Goal: Answer question/provide support: Share knowledge or assist other users

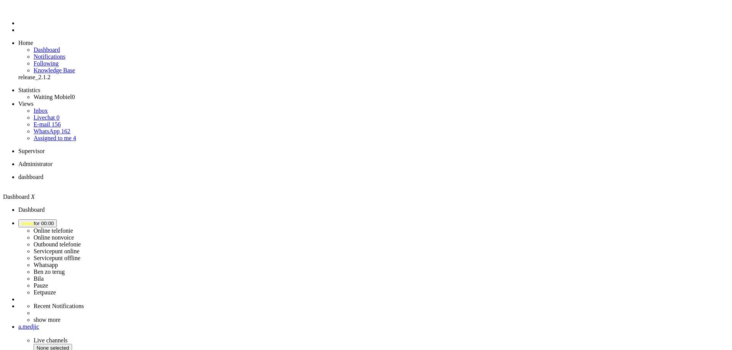
click at [54, 221] on span "away for 00:04" at bounding box center [37, 224] width 32 height 6
click at [73, 228] on label "Online telefonie" at bounding box center [54, 231] width 40 height 6
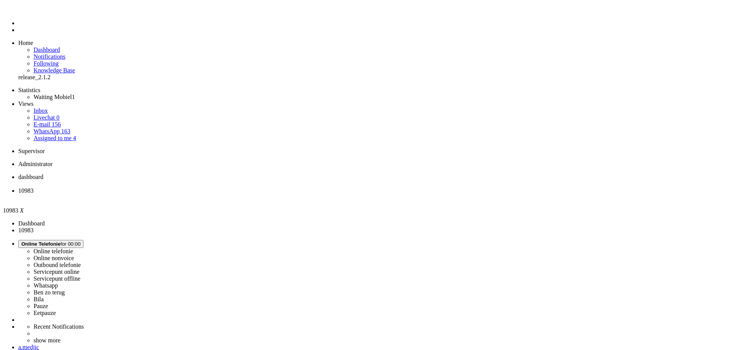
type input "+31264951200"
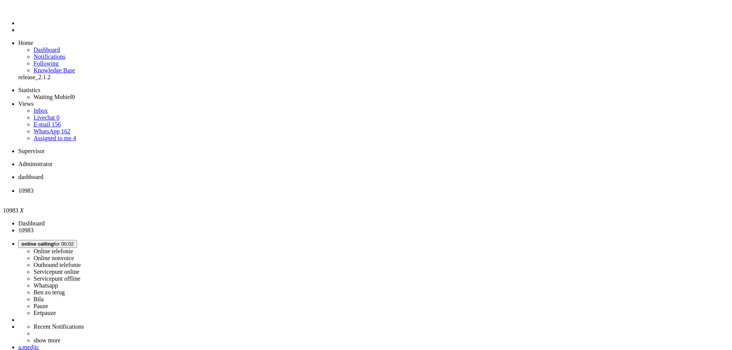
click at [656, 240] on li "Online telefonie Online nonvoice Outbound telefonie Servicepunt online Servicep…" at bounding box center [373, 278] width 711 height 77
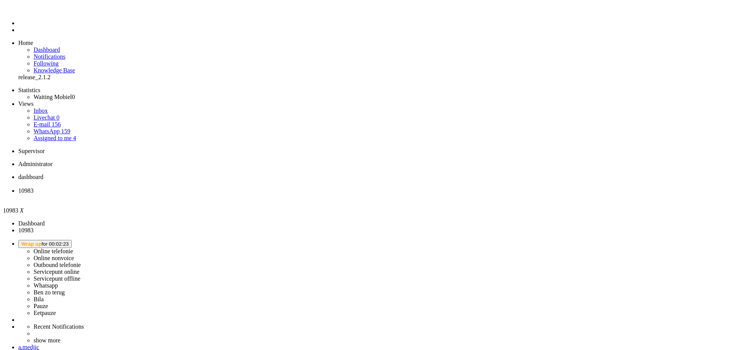
click at [644, 240] on li "Online telefonie Online nonvoice Outbound telefonie Servicepunt online Servicep…" at bounding box center [373, 278] width 711 height 77
click at [72, 240] on button "Wrap up for 00:02:26" at bounding box center [44, 244] width 53 height 8
click at [73, 248] on link "Online telefonie" at bounding box center [54, 251] width 40 height 6
click at [73, 248] on label "Online telefonie" at bounding box center [54, 251] width 40 height 6
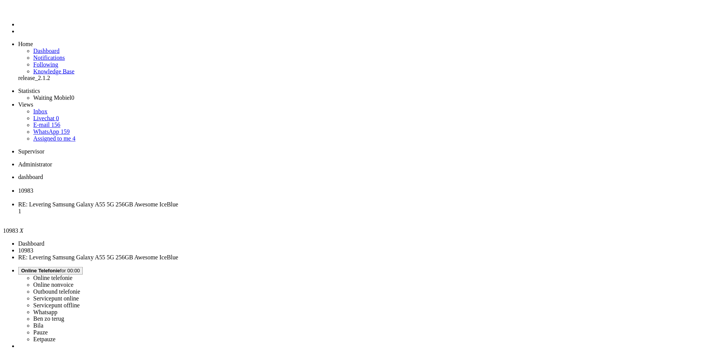
scroll to position [0, 0]
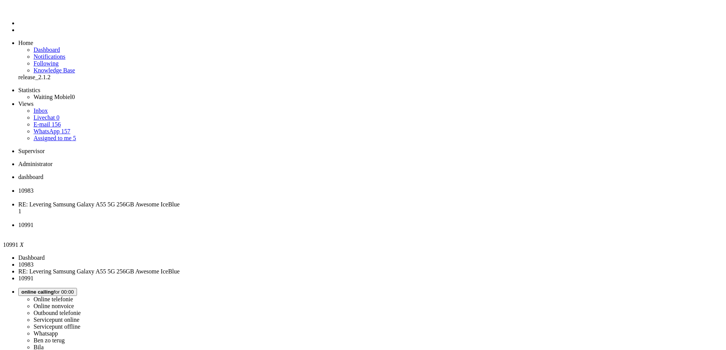
click at [180, 201] on span "RE: Levering Samsung Galaxy A55 5G 256GB Awesome IceBlue" at bounding box center [98, 204] width 161 height 6
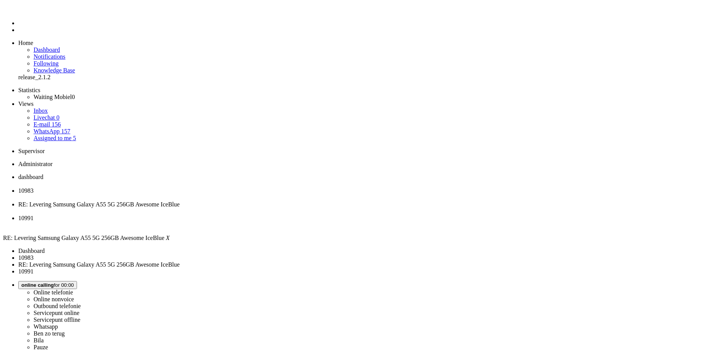
click at [325, 215] on li "10991" at bounding box center [370, 222] width 705 height 14
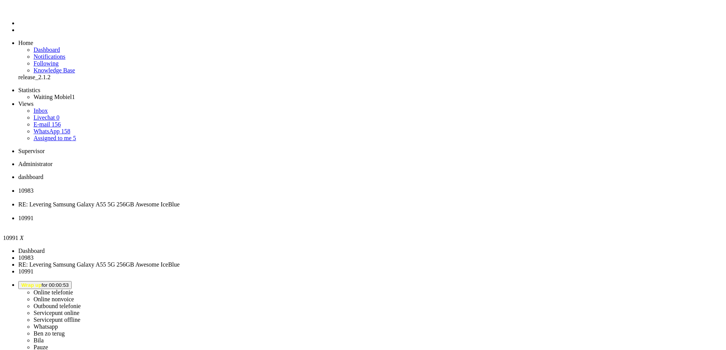
click at [347, 222] on div "Close tab" at bounding box center [370, 225] width 705 height 7
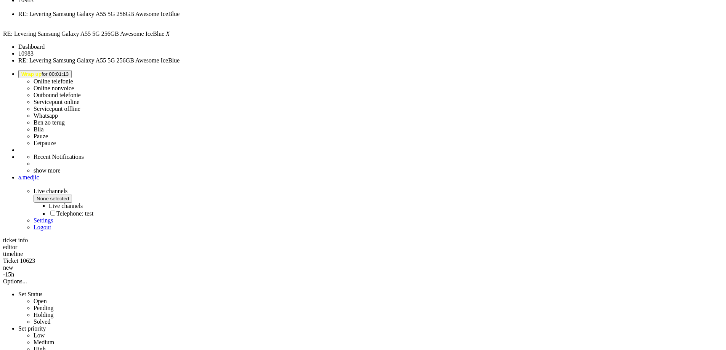
scroll to position [38, 0]
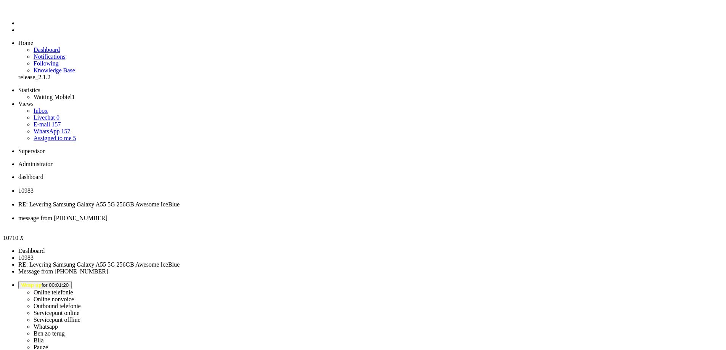
drag, startPoint x: 58, startPoint y: 1314, endPoint x: 22, endPoint y: 1317, distance: 35.9
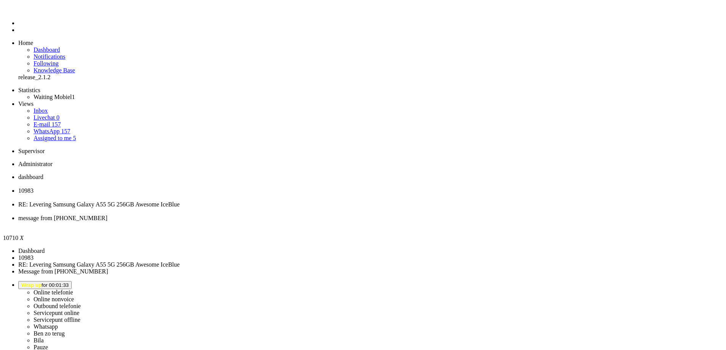
click at [350, 222] on div "Close tab" at bounding box center [370, 225] width 705 height 7
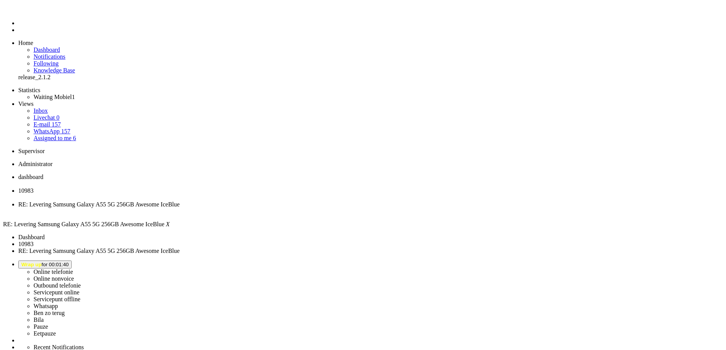
click at [290, 201] on li "RE: Levering Samsung Galaxy A55 5G 256GB Awesome IceBlue" at bounding box center [370, 208] width 705 height 14
click at [286, 208] on div "Close tab" at bounding box center [370, 211] width 705 height 7
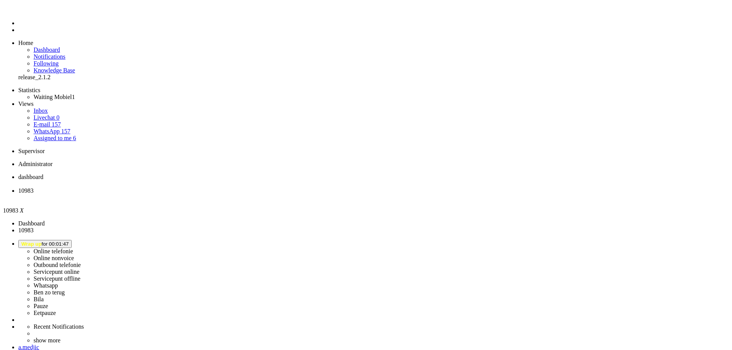
click at [220, 194] on div "Close tab" at bounding box center [373, 197] width 711 height 7
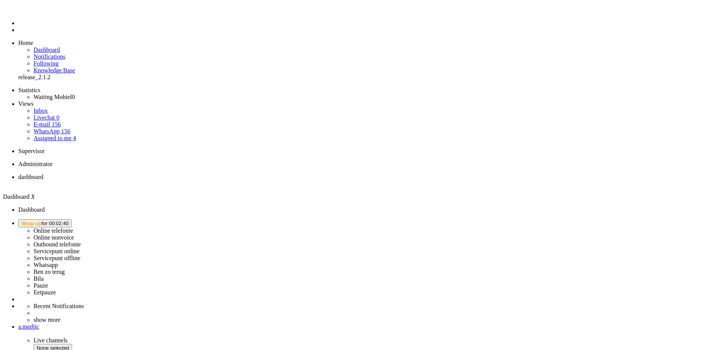
click at [72, 220] on button "Wrap up for 00:02:40" at bounding box center [44, 224] width 53 height 8
click at [73, 228] on label "Online telefonie" at bounding box center [54, 231] width 40 height 6
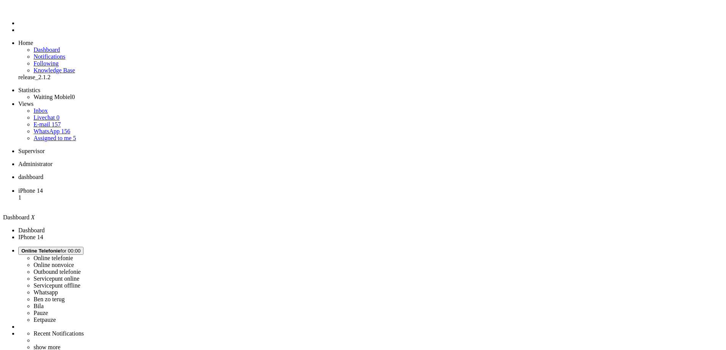
click at [192, 174] on ul "dashboard iPhone 14 1" at bounding box center [363, 191] width 720 height 34
click at [43, 188] on span "iPhone 14" at bounding box center [30, 191] width 24 height 6
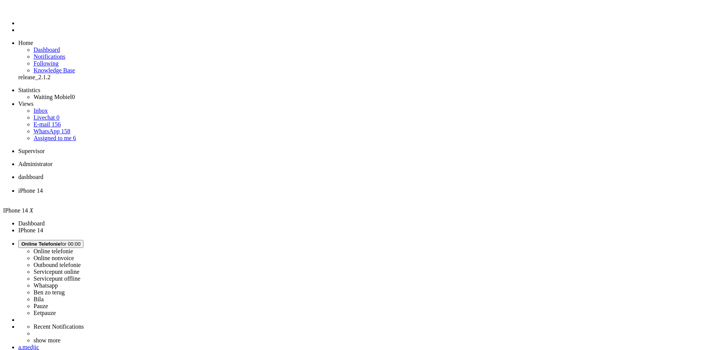
scroll to position [114, 0]
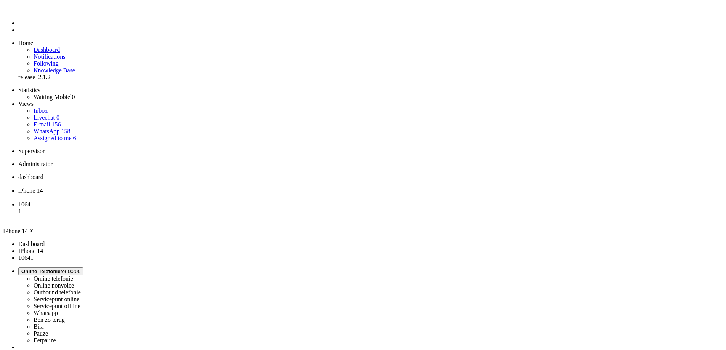
click at [220, 194] on div "Close tab" at bounding box center [370, 197] width 705 height 7
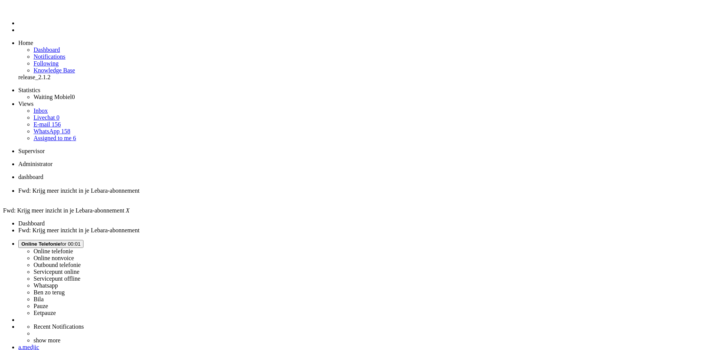
click at [43, 174] on span "dashboard" at bounding box center [30, 177] width 25 height 6
click at [140, 188] on span "Fwd: Krijg meer inzicht in je Lebara-abonnement" at bounding box center [78, 191] width 121 height 6
click at [220, 194] on div "Close tab" at bounding box center [370, 197] width 705 height 7
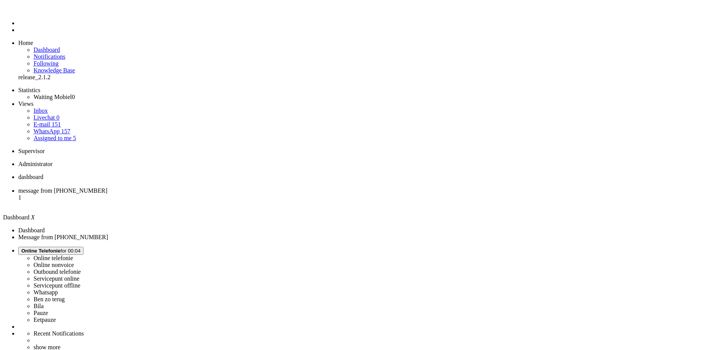
click at [191, 188] on li "message from +31620016551 1" at bounding box center [370, 198] width 705 height 21
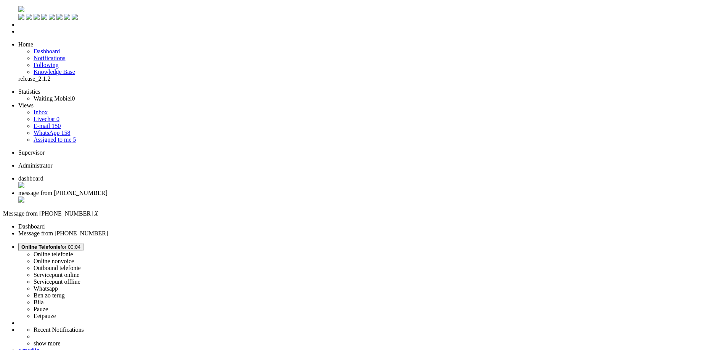
click at [185, 38] on span at bounding box center [185, 38] width 0 height 0
click at [222, 197] on div "Close tab" at bounding box center [370, 201] width 705 height 8
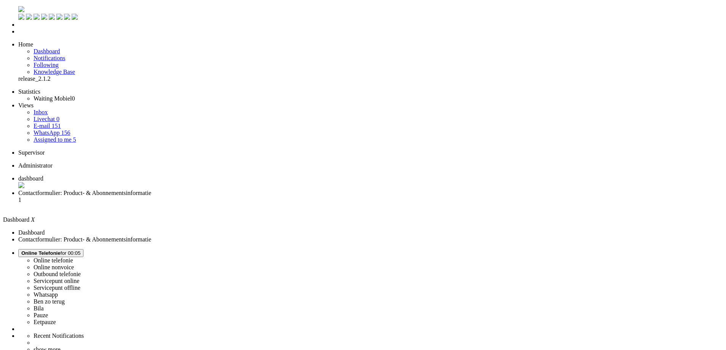
click at [151, 190] on span "Contactformulier: Product- & Abonnementsinformatie" at bounding box center [84, 193] width 133 height 6
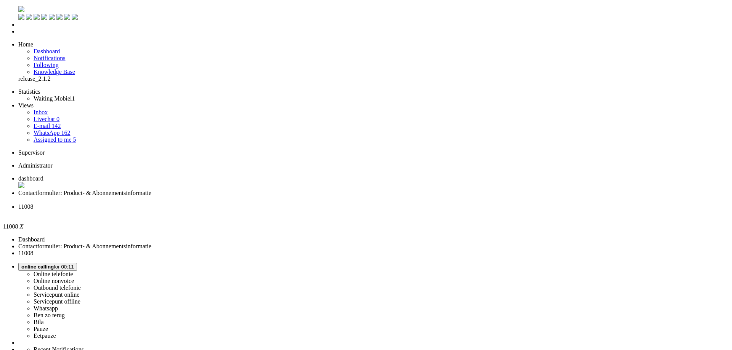
scroll to position [206, 0]
click at [69, 264] on span "Wrap up for 00:02:36" at bounding box center [44, 267] width 47 height 6
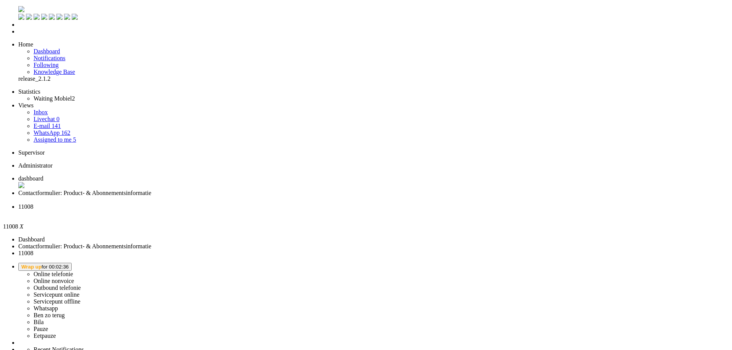
click at [65, 312] on label "Ben zo terug" at bounding box center [49, 315] width 31 height 6
drag, startPoint x: 235, startPoint y: 140, endPoint x: 259, endPoint y: 141, distance: 24.4
copy span "+31650557164"
drag, startPoint x: 86, startPoint y: 10, endPoint x: 91, endPoint y: 12, distance: 6.0
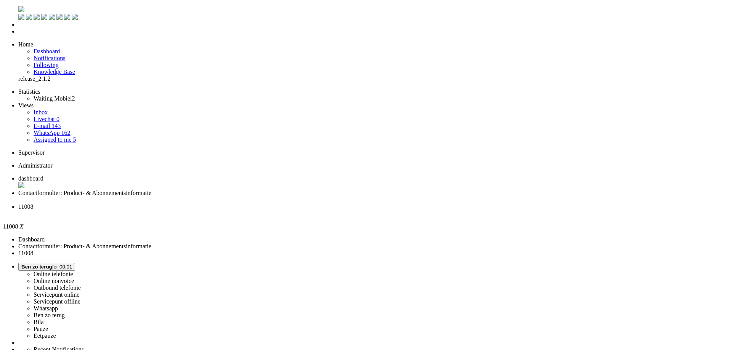
click at [18, 95] on link "Quick ticket" at bounding box center [18, 95] width 0 height 0
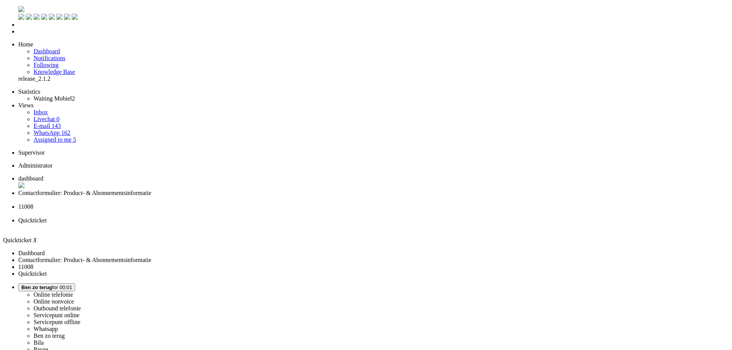
type input "+31650557164"
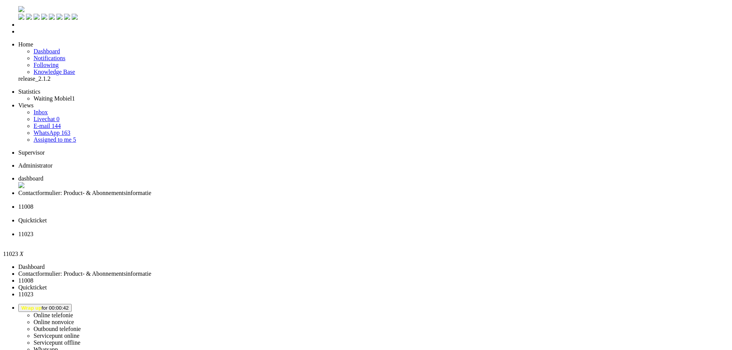
click at [412, 238] on div "Close tab" at bounding box center [373, 241] width 711 height 7
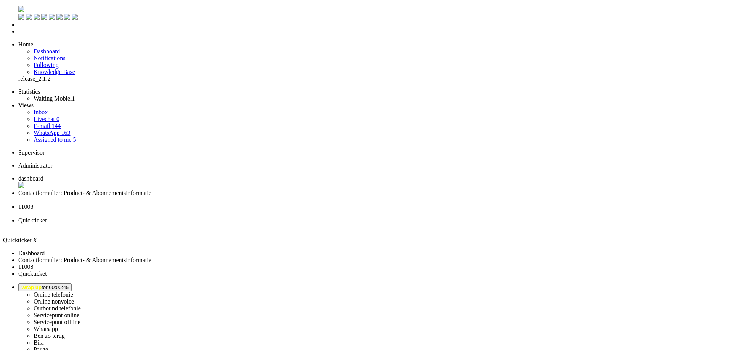
click at [348, 224] on div "Close tab" at bounding box center [373, 227] width 711 height 7
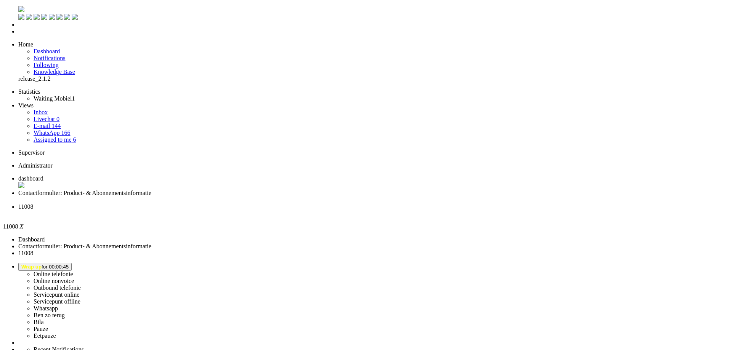
click at [282, 204] on li "11008" at bounding box center [373, 211] width 711 height 14
click at [285, 210] on div "Close tab" at bounding box center [373, 213] width 711 height 7
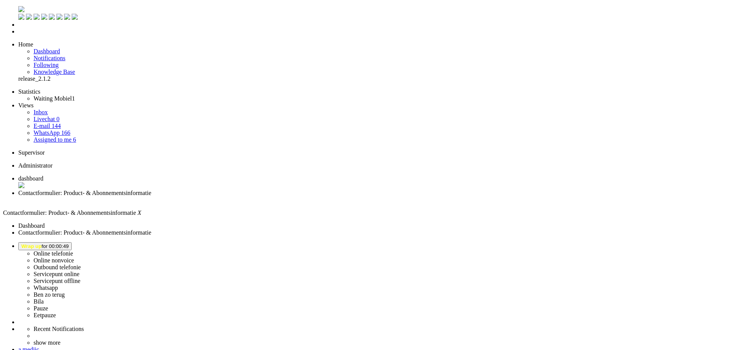
drag, startPoint x: 242, startPoint y: 315, endPoint x: 299, endPoint y: 315, distance: 56.4
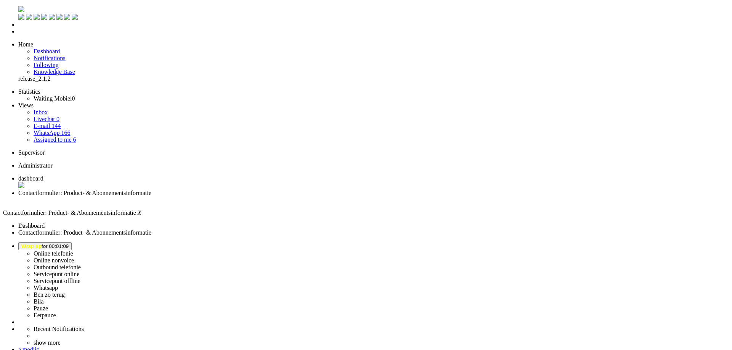
copy div "Google Pixel 9 PRO 256GB"
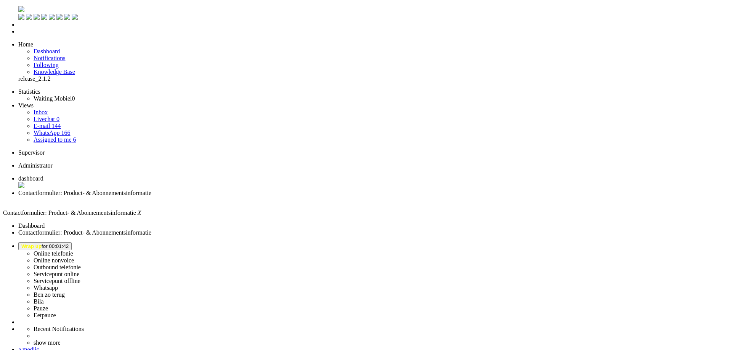
click at [72, 243] on button "Wrap up for 00:01:42" at bounding box center [44, 247] width 53 height 8
click at [73, 251] on link "Online telefonie" at bounding box center [54, 254] width 40 height 6
click at [73, 251] on label "Online telefonie" at bounding box center [54, 254] width 40 height 6
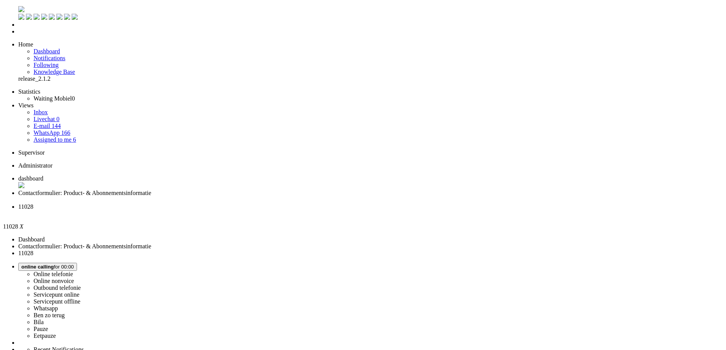
click at [151, 190] on span "Contactformulier: Product- & Abonnementsinformatie" at bounding box center [84, 193] width 133 height 6
click at [259, 204] on li "11028" at bounding box center [373, 211] width 711 height 14
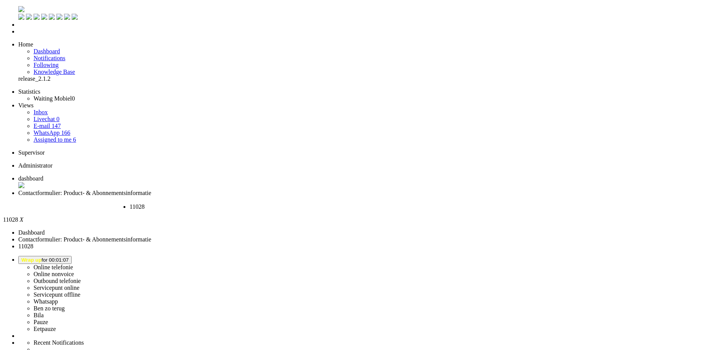
click at [193, 210] on div "Close tab" at bounding box center [161, 213] width 63 height 7
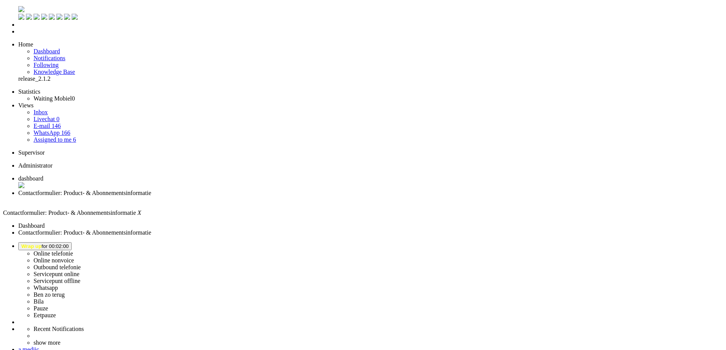
scroll to position [76, 0]
click at [69, 244] on span "Wrap up for 00:02:04" at bounding box center [44, 247] width 47 height 6
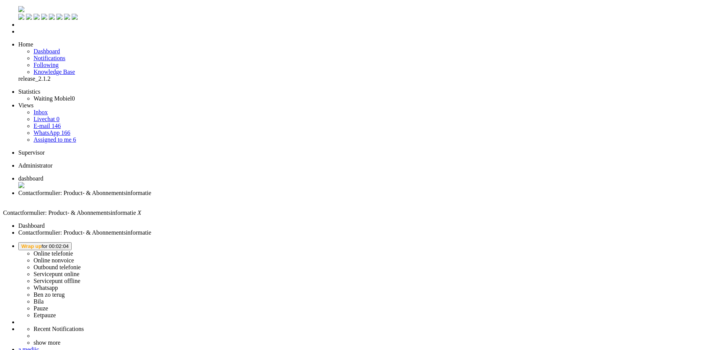
click at [73, 251] on label "Online telefonie" at bounding box center [54, 254] width 40 height 6
click at [219, 197] on div "Close tab" at bounding box center [370, 200] width 705 height 7
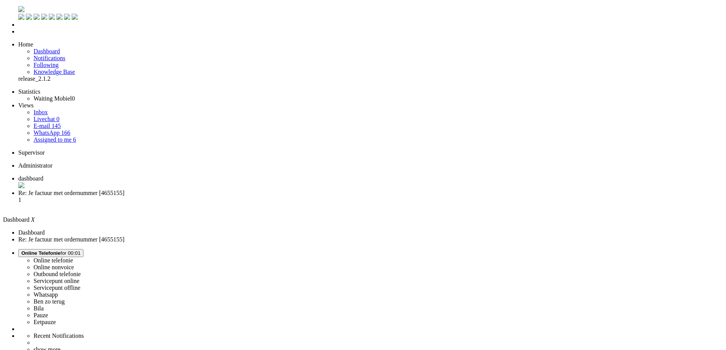
click at [201, 190] on li "Re: Je factuur met ordernummer [4655155] 1" at bounding box center [370, 200] width 705 height 21
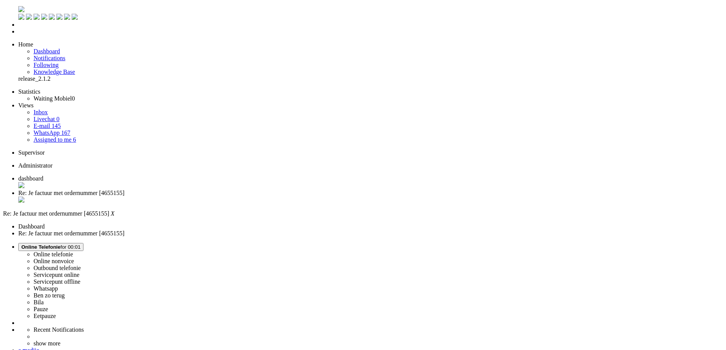
click at [43, 175] on span "dashboard" at bounding box center [30, 178] width 25 height 6
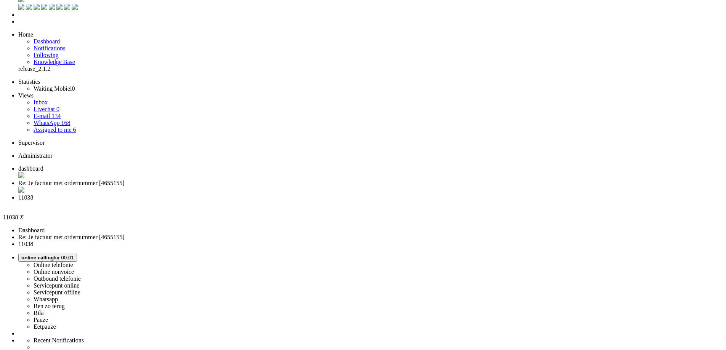
scroll to position [14, 0]
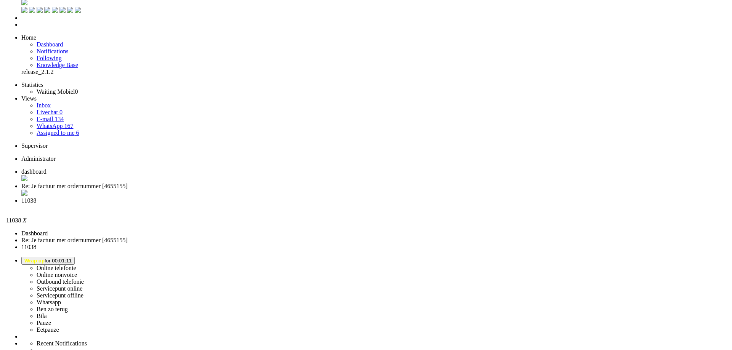
scroll to position [0, 0]
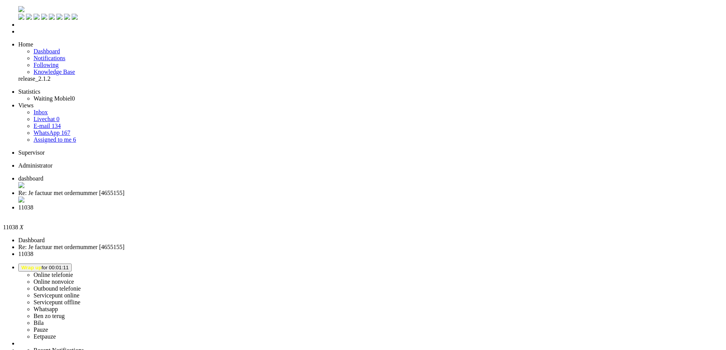
click at [285, 211] on div "Close tab" at bounding box center [370, 214] width 705 height 7
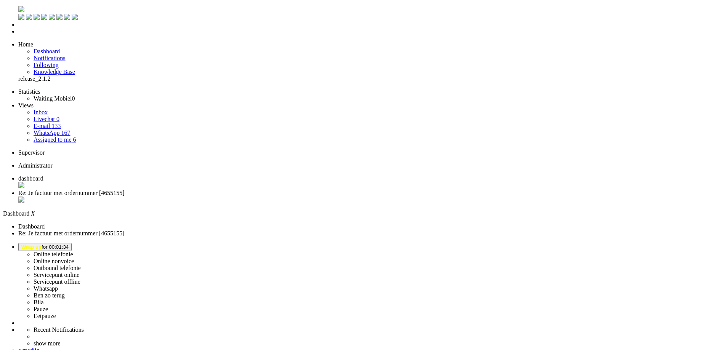
click at [69, 244] on span "Wrap up for 00:01:34" at bounding box center [44, 247] width 47 height 6
click at [73, 251] on label "Online telefonie" at bounding box center [54, 254] width 40 height 6
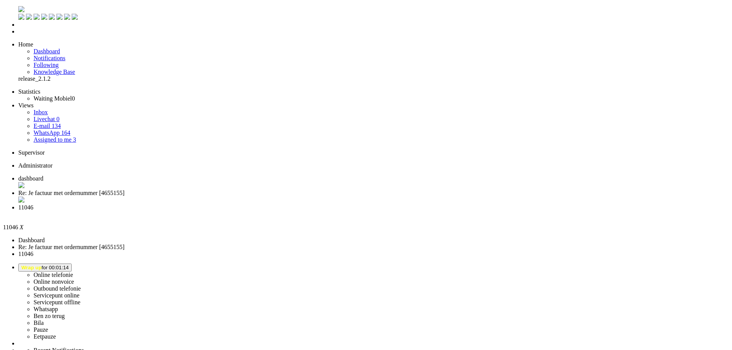
click at [286, 211] on div "Close tab" at bounding box center [373, 214] width 711 height 7
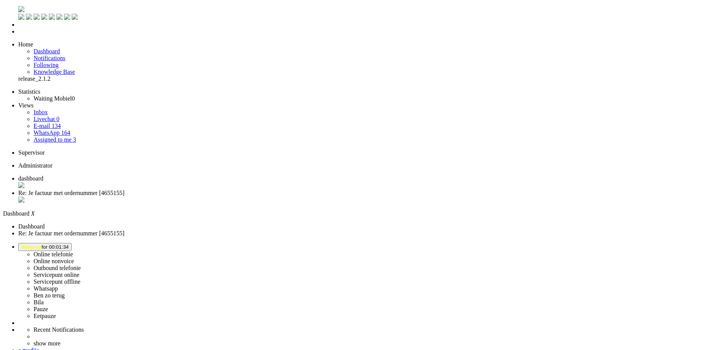
click at [125, 190] on span "Re: Je factuur met ordernummer [4655155]" at bounding box center [71, 193] width 106 height 6
click at [125, 175] on li "dashboard" at bounding box center [370, 182] width 705 height 14
click at [648, 243] on li "Online telefonie Online nonvoice Outbound telefonie Servicepunt online Servicep…" at bounding box center [370, 281] width 705 height 77
click at [72, 243] on button "Wrap up for 00:02:24" at bounding box center [44, 247] width 53 height 8
click at [73, 251] on label "Online telefonie" at bounding box center [54, 254] width 40 height 6
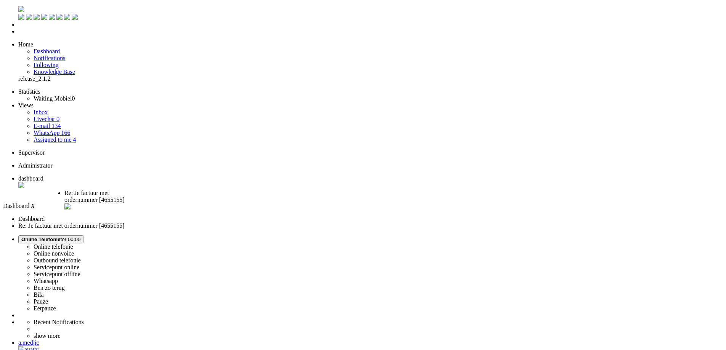
click at [125, 190] on span "Re: Je factuur met ordernummer [4655155]" at bounding box center [94, 196] width 60 height 13
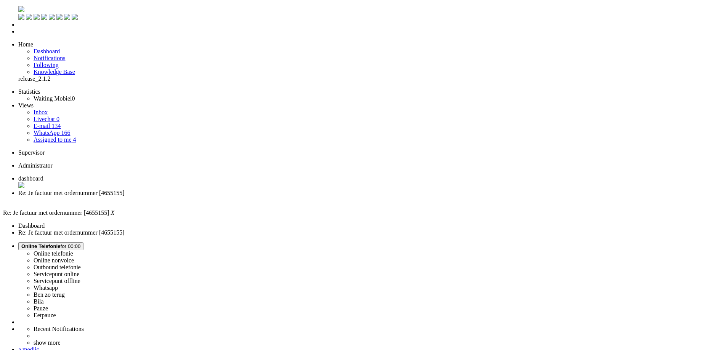
click at [43, 175] on span "dashboard" at bounding box center [30, 178] width 25 height 6
click at [192, 190] on li "Re: Je factuur met ordernummer [4655155]" at bounding box center [370, 197] width 705 height 14
click at [54, 137] on span "Assigned to me" at bounding box center [53, 140] width 38 height 6
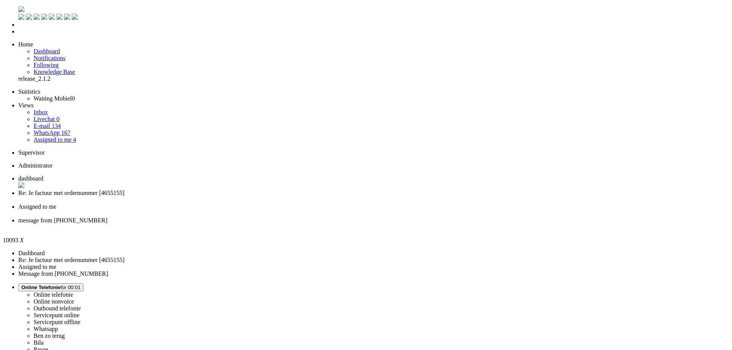
click at [347, 224] on div "Close tab" at bounding box center [373, 227] width 711 height 7
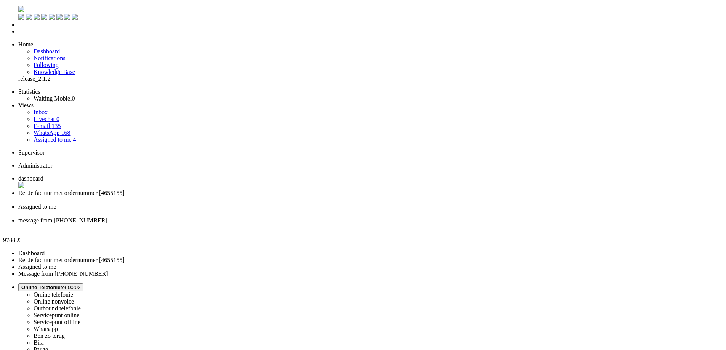
click at [348, 224] on div "Close tab" at bounding box center [370, 227] width 705 height 7
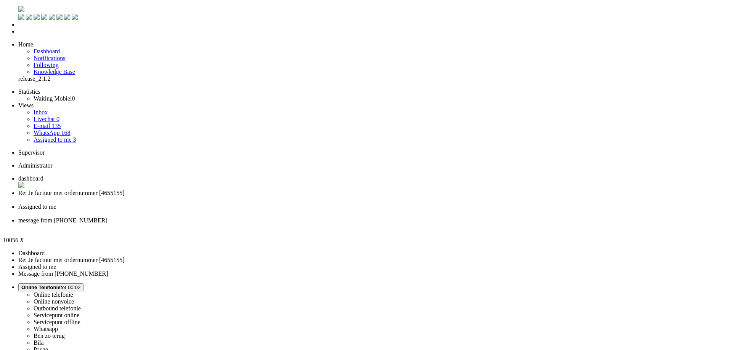
click at [349, 224] on div "Close tab" at bounding box center [373, 227] width 711 height 7
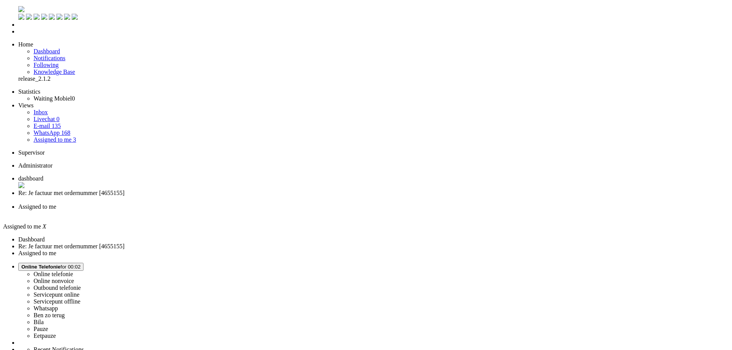
click at [286, 210] on div "Close tab" at bounding box center [373, 213] width 711 height 7
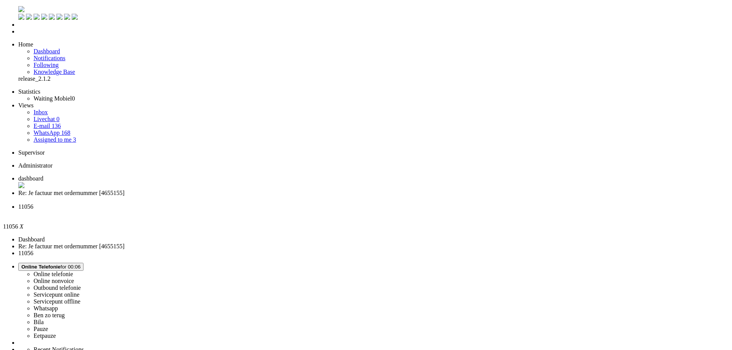
drag, startPoint x: 209, startPoint y: 264, endPoint x: 262, endPoint y: 261, distance: 53.5
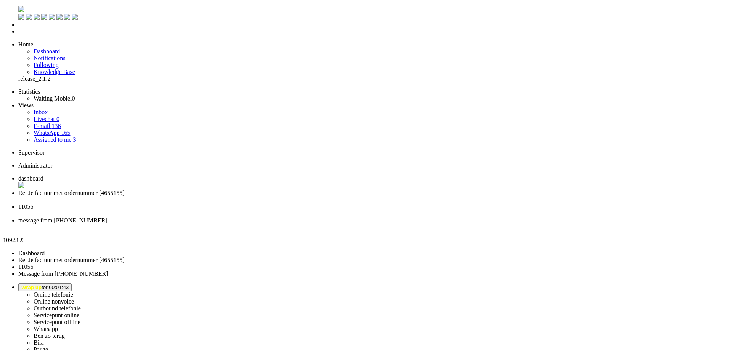
click at [260, 204] on li "11056" at bounding box center [373, 211] width 711 height 14
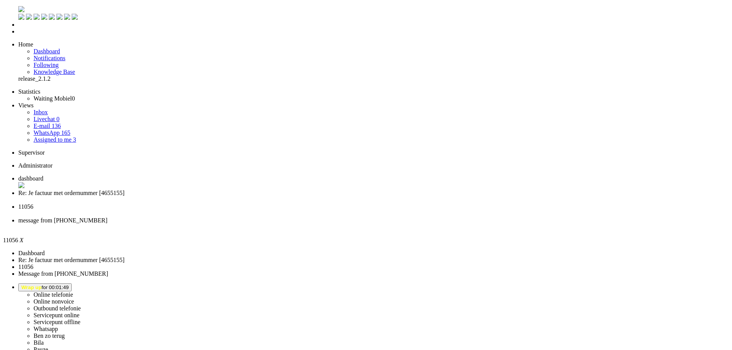
click at [286, 210] on div "Close tab" at bounding box center [373, 213] width 711 height 7
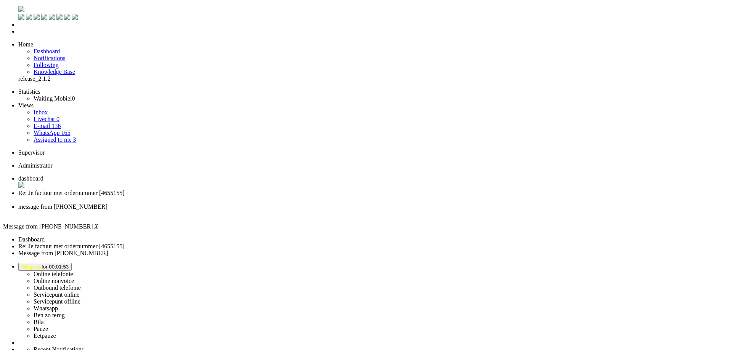
click at [72, 263] on button "Wrap up for 00:01:53" at bounding box center [44, 267] width 53 height 8
click at [73, 273] on label "Online telefonie" at bounding box center [54, 276] width 40 height 6
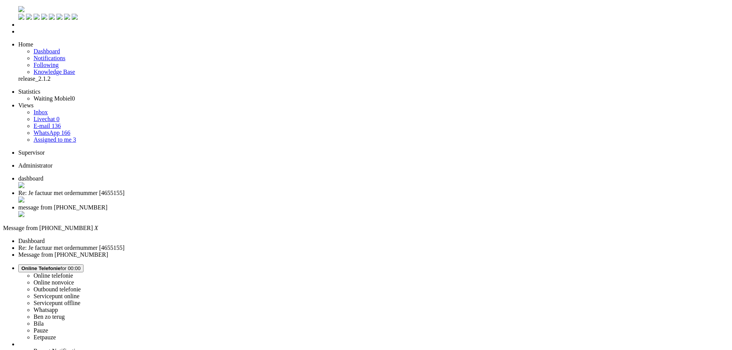
scroll to position [351, 0]
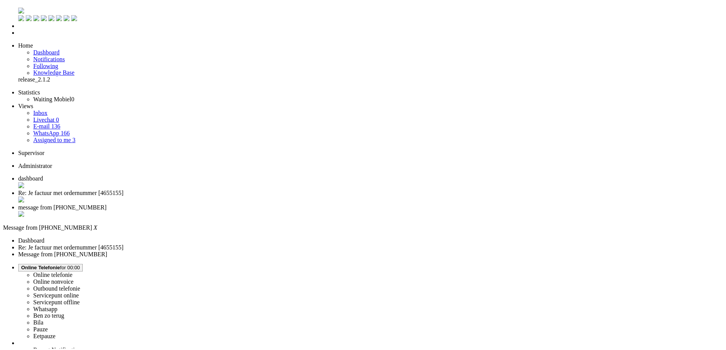
scroll to position [114, 0]
click at [285, 211] on div "Close tab" at bounding box center [373, 215] width 711 height 8
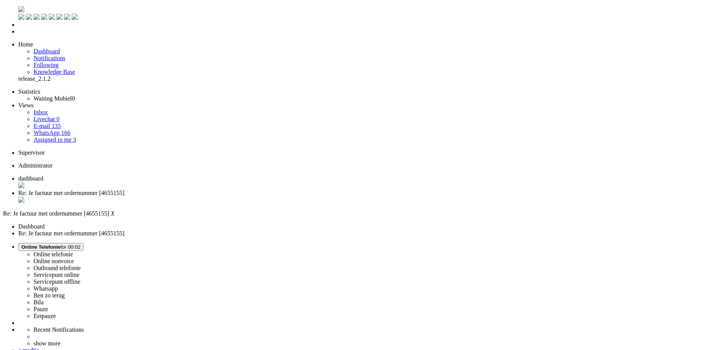
drag, startPoint x: 210, startPoint y: 265, endPoint x: 262, endPoint y: 267, distance: 52.6
copy span "Galaxy A56 Siliconen"
click at [84, 243] on button "Online Telefonie for 00:06" at bounding box center [50, 247] width 65 height 8
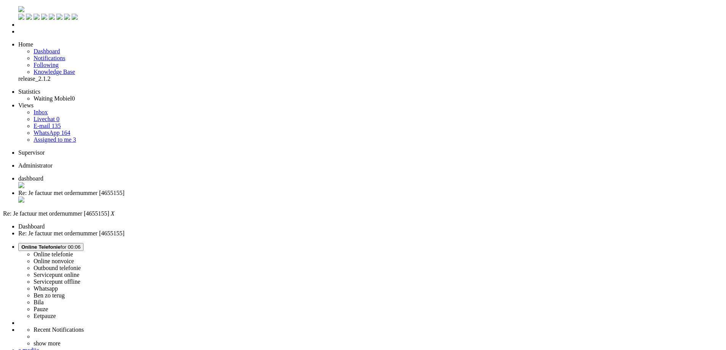
click at [65, 292] on label "Ben zo terug" at bounding box center [49, 295] width 31 height 6
click at [75, 243] on button "Ben zo terug for 00:03" at bounding box center [46, 247] width 57 height 8
click at [43, 175] on span "dashboard" at bounding box center [30, 178] width 25 height 6
click at [72, 244] on span "Ben zo terug for 00:04" at bounding box center [46, 247] width 51 height 6
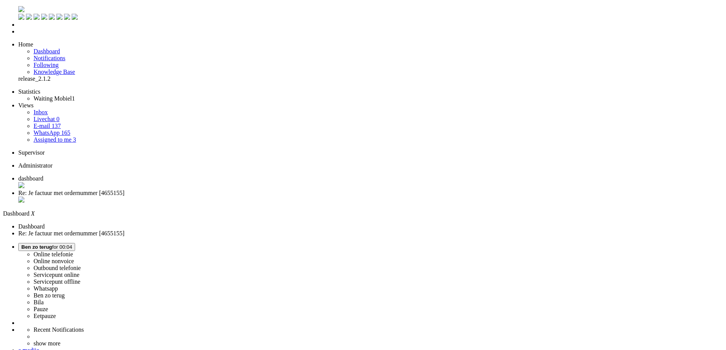
click at [73, 251] on label "Online telefonie" at bounding box center [54, 254] width 40 height 6
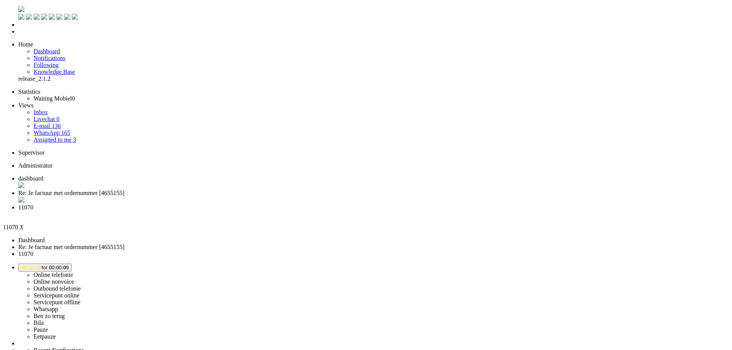
click at [286, 211] on div "Close tab" at bounding box center [373, 214] width 711 height 7
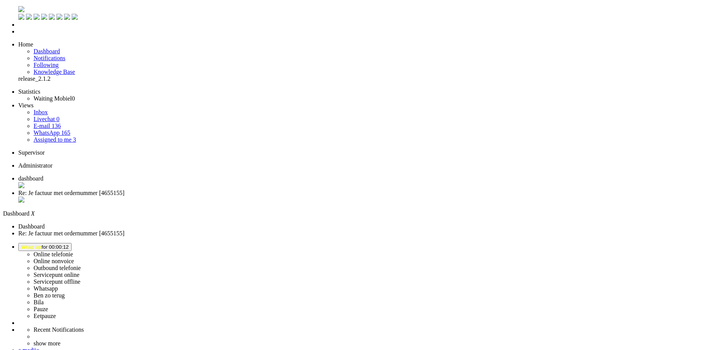
click at [125, 190] on span "Re: Je factuur met ordernummer [4655155]" at bounding box center [71, 193] width 106 height 6
drag, startPoint x: 210, startPoint y: 247, endPoint x: 303, endPoint y: 247, distance: 92.7
copy span "Samsung Galaxy A56 Screenprotector"
drag, startPoint x: 208, startPoint y: 263, endPoint x: 294, endPoint y: 265, distance: 85.4
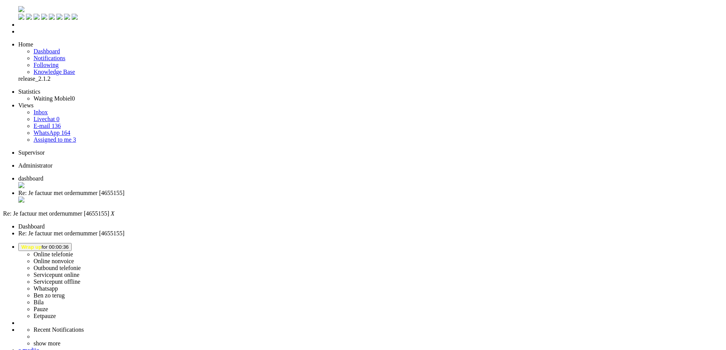
copy span "Galaxy A56 Siliconen Hoesje Roze"
click at [69, 244] on span "Wrap up for 00:01:06" at bounding box center [44, 247] width 47 height 6
click at [73, 251] on label "Online telefonie" at bounding box center [54, 254] width 40 height 6
click at [43, 175] on span "dashboard" at bounding box center [30, 178] width 25 height 6
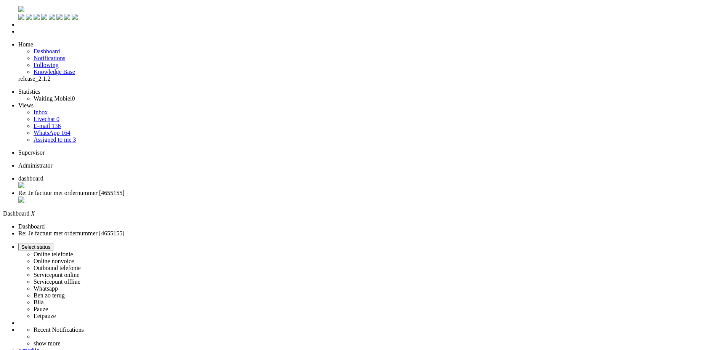
click at [190, 190] on li "Re: Je factuur met ordernummer [4655155]" at bounding box center [370, 197] width 705 height 14
drag, startPoint x: 39, startPoint y: 1383, endPoint x: 178, endPoint y: 1418, distance: 144.3
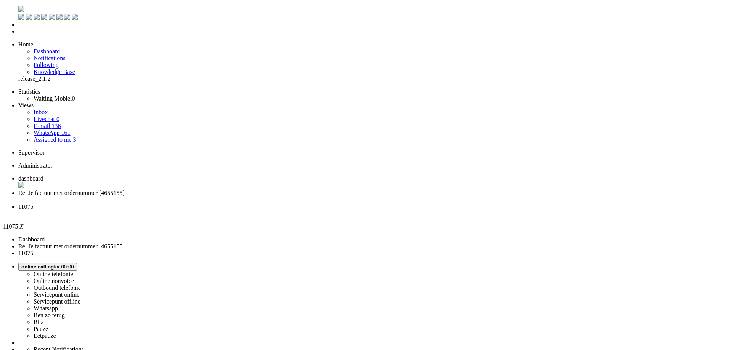
click at [125, 190] on span "Re: Je factuur met ordernummer [4655155]" at bounding box center [71, 193] width 106 height 6
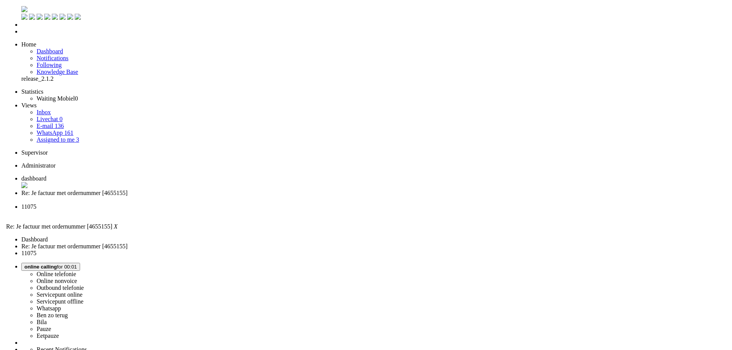
scroll to position [206, 0]
click at [33, 204] on span "11075" at bounding box center [25, 207] width 15 height 6
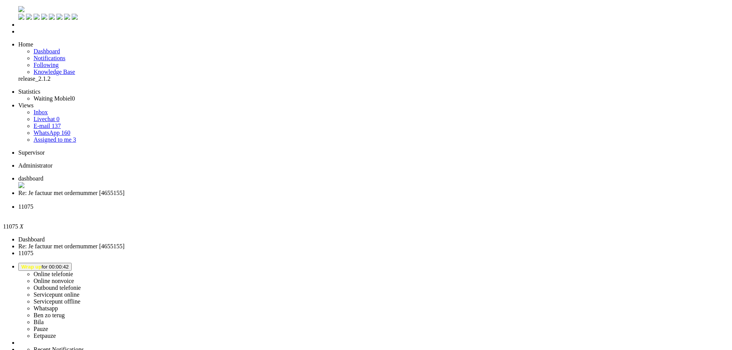
click at [285, 210] on div "Close tab" at bounding box center [373, 213] width 711 height 7
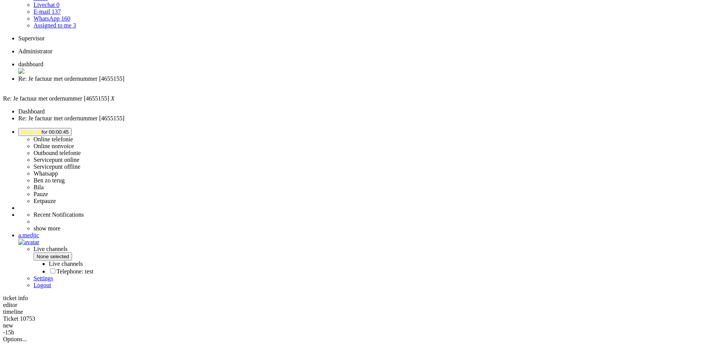
scroll to position [129, 0]
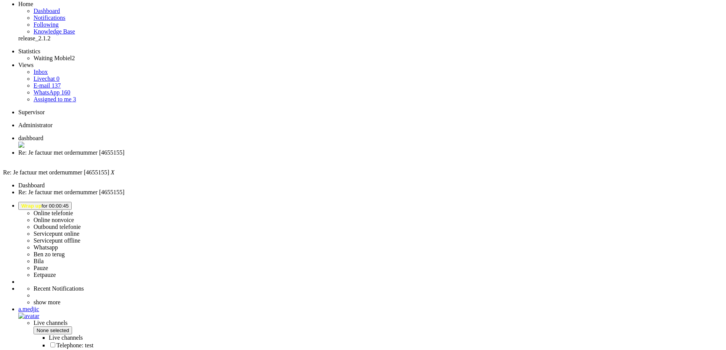
scroll to position [0, 0]
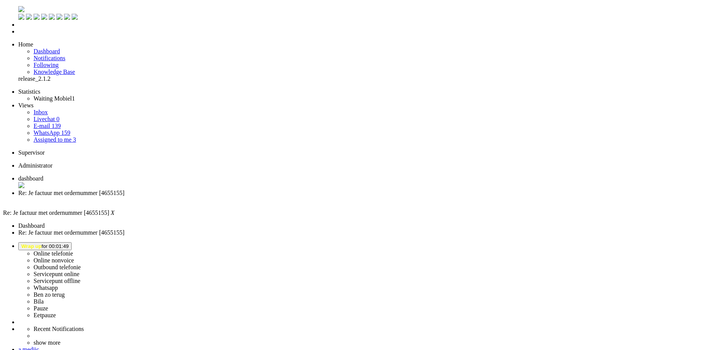
click at [220, 197] on div "Close tab" at bounding box center [370, 200] width 705 height 7
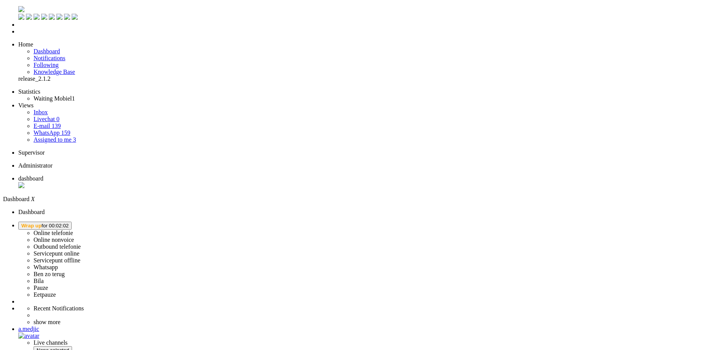
click at [72, 222] on button "Wrap up for 00:02:02" at bounding box center [44, 226] width 53 height 8
click at [73, 230] on label "Online telefonie" at bounding box center [54, 233] width 40 height 6
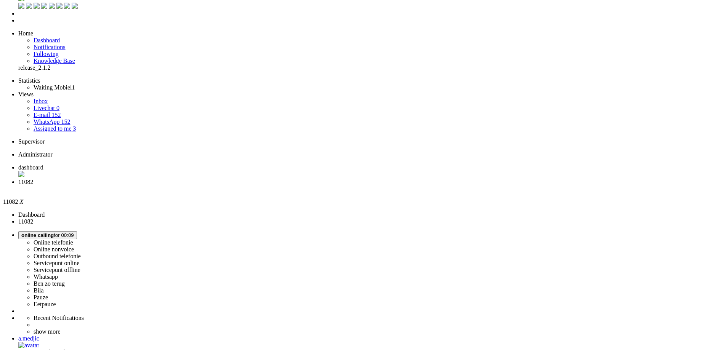
scroll to position [22, 0]
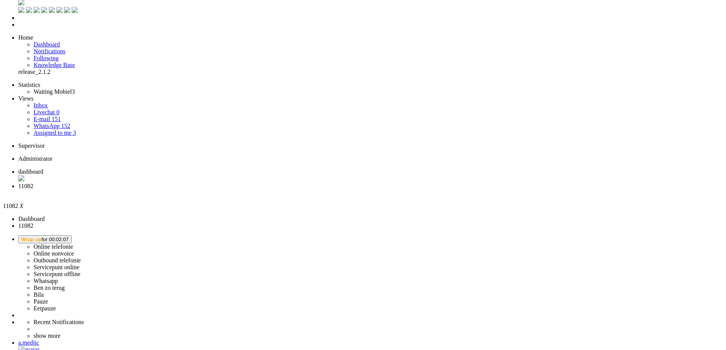
scroll to position [0, 0]
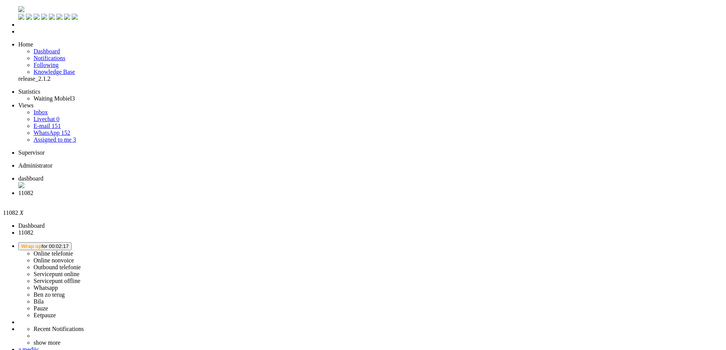
click at [218, 197] on div "Close tab" at bounding box center [370, 200] width 705 height 7
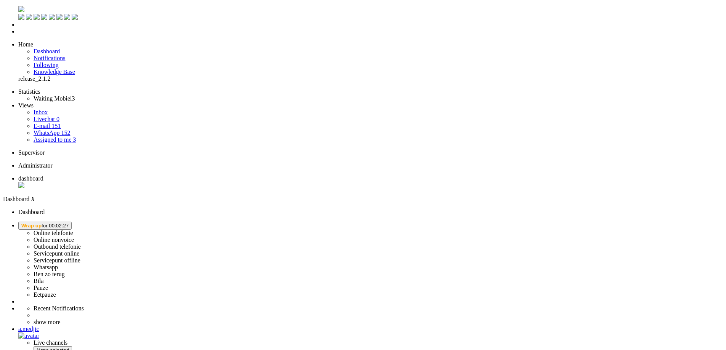
click at [72, 222] on button "Wrap up for 00:02:27" at bounding box center [44, 226] width 53 height 8
click at [73, 230] on label "Online telefonie" at bounding box center [54, 233] width 40 height 6
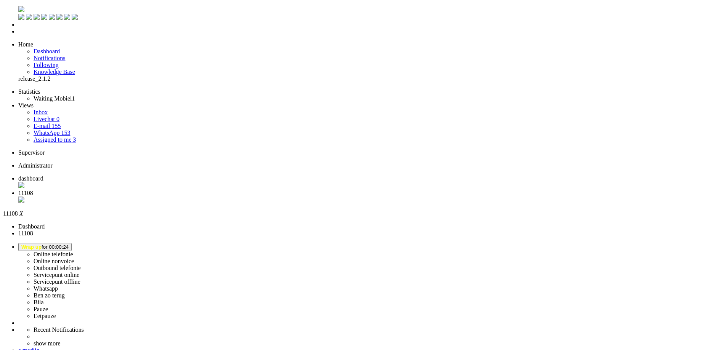
click at [222, 197] on div "Close tab" at bounding box center [370, 201] width 705 height 8
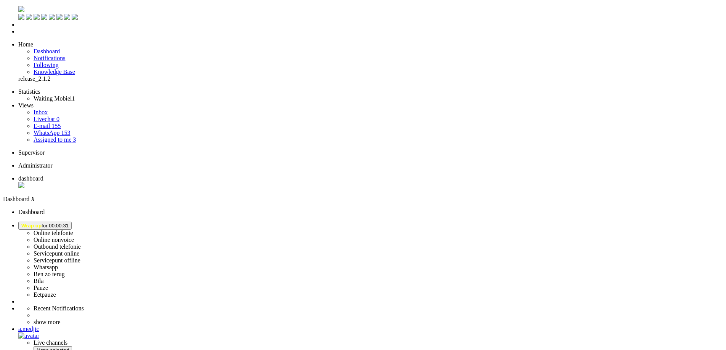
click at [18, 7] on img "Omnidesk" at bounding box center [21, 9] width 6 height 6
click at [72, 220] on button "Wrap up for 00:01:48" at bounding box center [44, 224] width 53 height 8
click at [73, 228] on label "Online telefonie" at bounding box center [54, 231] width 40 height 6
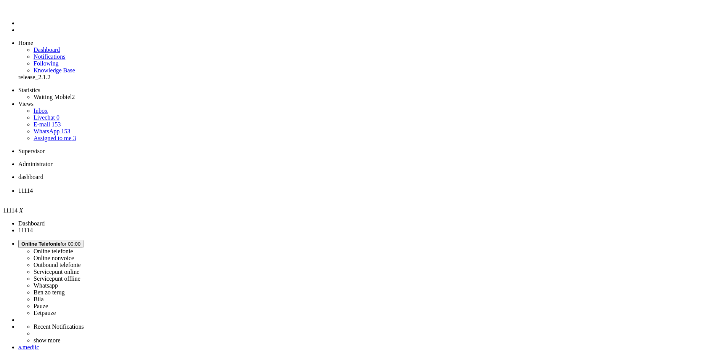
type input "+31615645693"
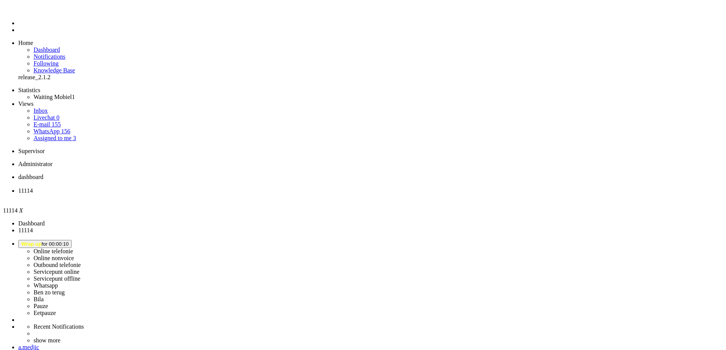
click at [220, 194] on div "Close tab" at bounding box center [370, 197] width 705 height 7
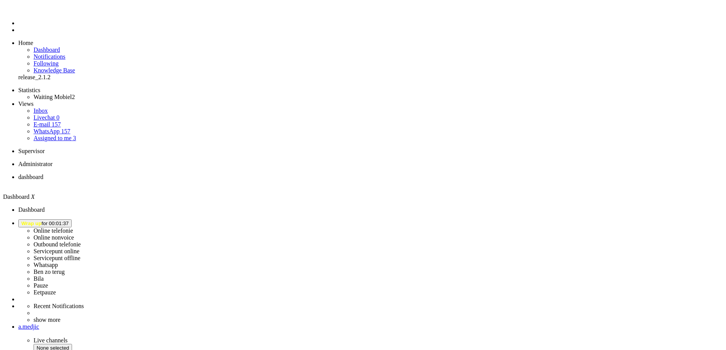
click at [69, 221] on span "Wrap up for 00:01:37" at bounding box center [44, 224] width 47 height 6
click at [73, 228] on label "Online telefonie" at bounding box center [54, 231] width 40 height 6
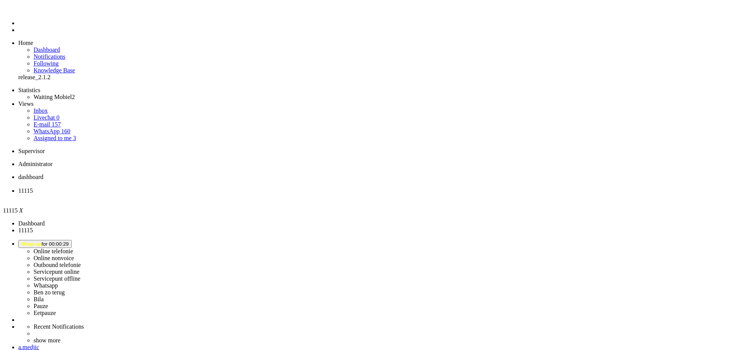
click at [220, 194] on div "Close tab" at bounding box center [373, 197] width 711 height 7
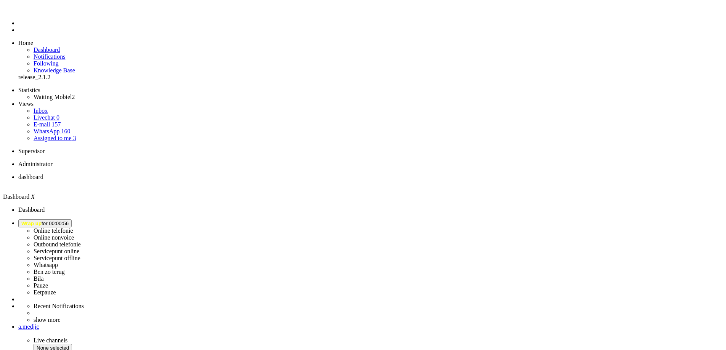
click at [69, 221] on span "Wrap up for 00:00:56" at bounding box center [44, 224] width 47 height 6
click at [73, 228] on label "Online telefonie" at bounding box center [54, 231] width 40 height 6
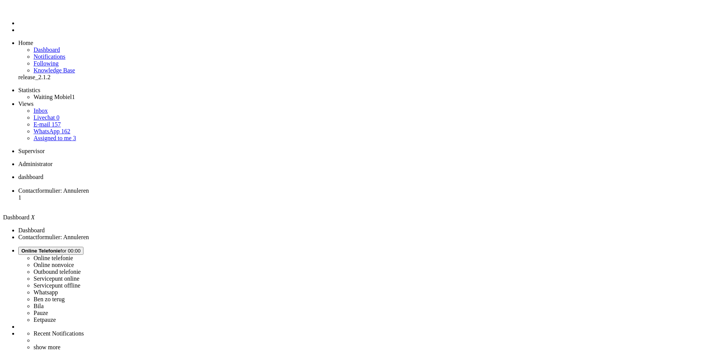
click at [190, 188] on li "Contactformulier: Annuleren 1" at bounding box center [370, 198] width 705 height 21
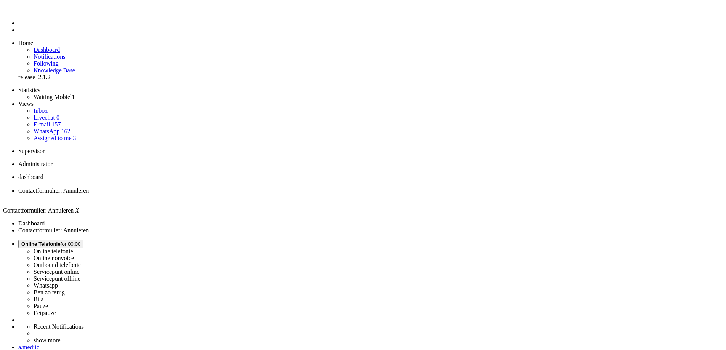
click at [43, 174] on span "dashboard" at bounding box center [30, 177] width 25 height 6
click at [18, 11] on img "Omnidesk" at bounding box center [24, 11] width 13 height 0
type input "+31629043909"
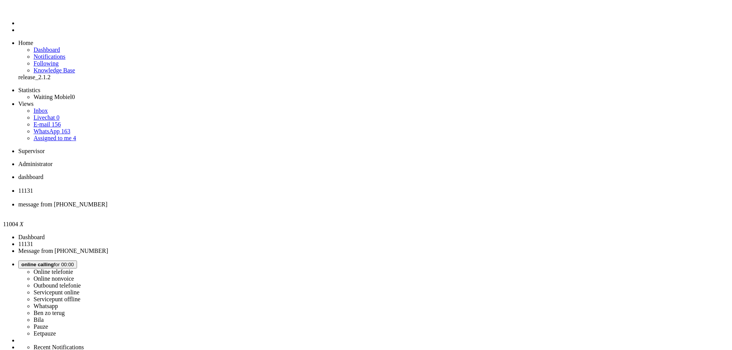
type input "reeds"
drag, startPoint x: 191, startPoint y: 12, endPoint x: 164, endPoint y: 57, distance: 52.3
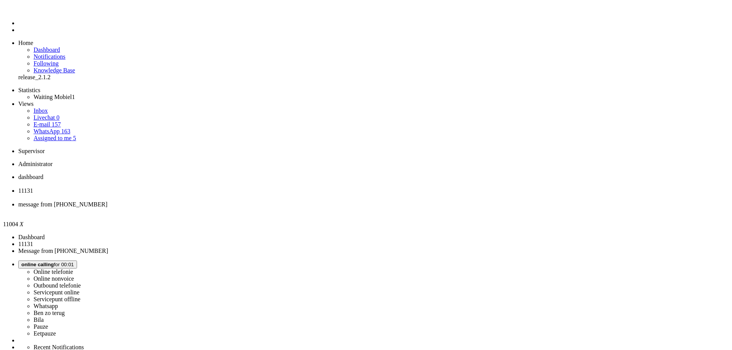
click at [33, 188] on span "11131" at bounding box center [25, 191] width 15 height 6
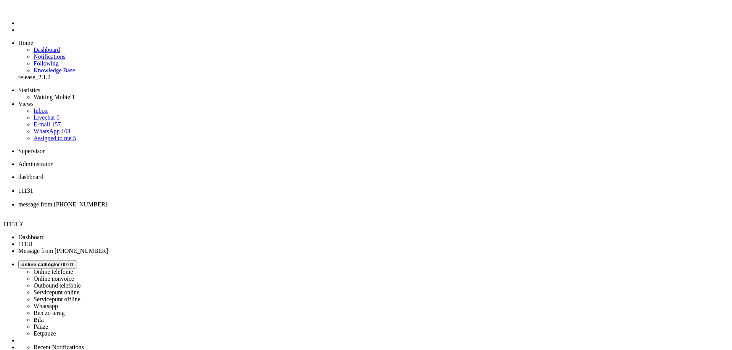
click at [220, 194] on div "Close tab" at bounding box center [373, 197] width 711 height 7
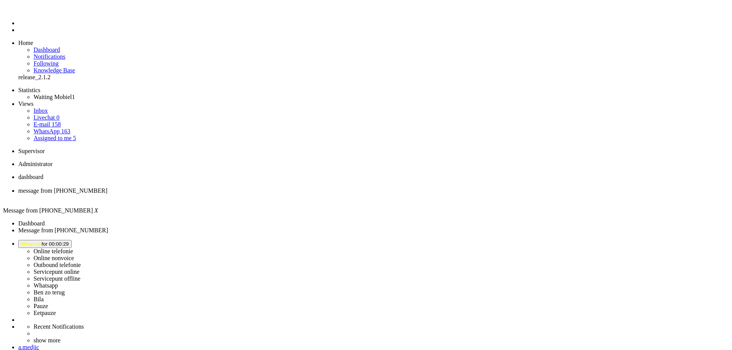
click at [222, 194] on div "Close tab" at bounding box center [373, 197] width 711 height 7
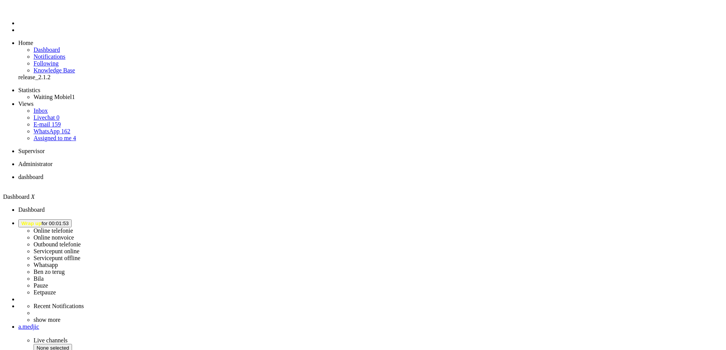
click at [42, 221] on span "Wrap up" at bounding box center [31, 224] width 20 height 6
click at [65, 269] on label "Ben zo terug" at bounding box center [49, 272] width 31 height 6
click at [75, 220] on button "[PERSON_NAME] zo terug for 00:00" at bounding box center [46, 224] width 57 height 8
click at [73, 228] on label "Online telefonie" at bounding box center [54, 231] width 40 height 6
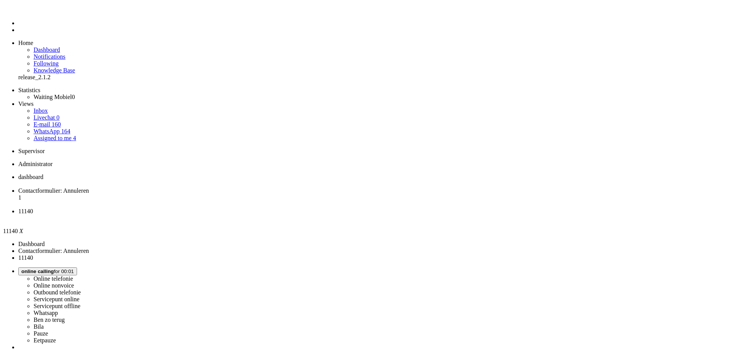
click at [54, 269] on span "online calling" at bounding box center [37, 272] width 32 height 6
click at [73, 276] on label "Online telefonie" at bounding box center [54, 279] width 40 height 6
click at [283, 215] on div "Close tab" at bounding box center [373, 218] width 711 height 7
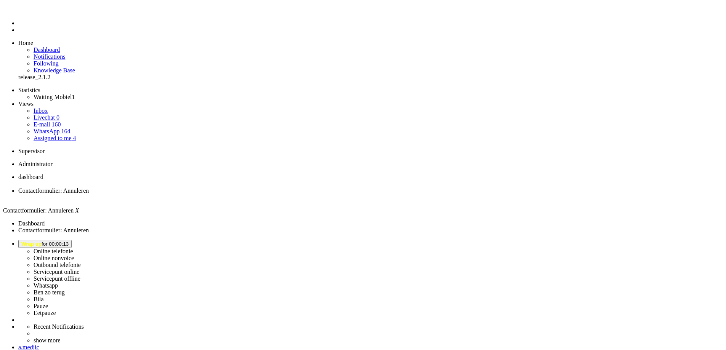
click at [43, 174] on span "dashboard" at bounding box center [30, 177] width 25 height 6
click at [18, 11] on img "Omnidesk" at bounding box center [24, 11] width 13 height 0
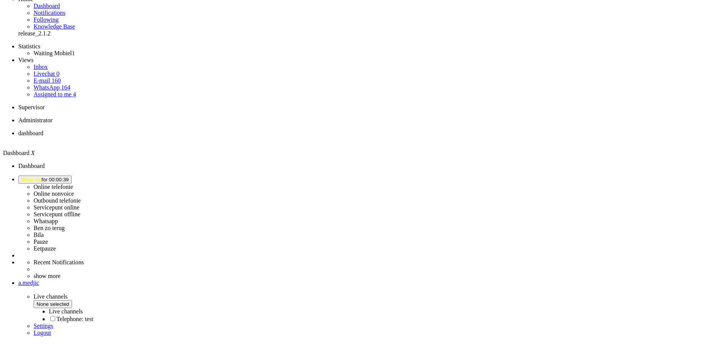
scroll to position [91, 0]
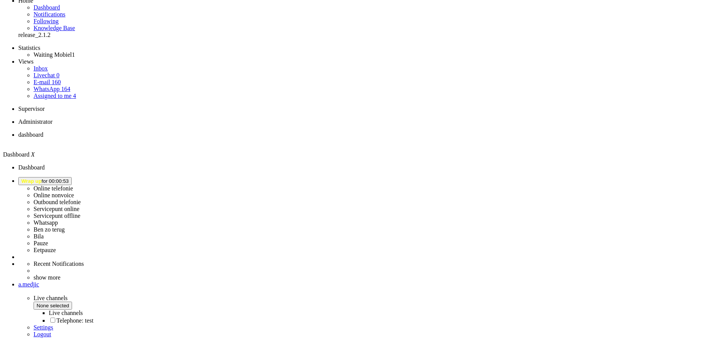
scroll to position [0, 0]
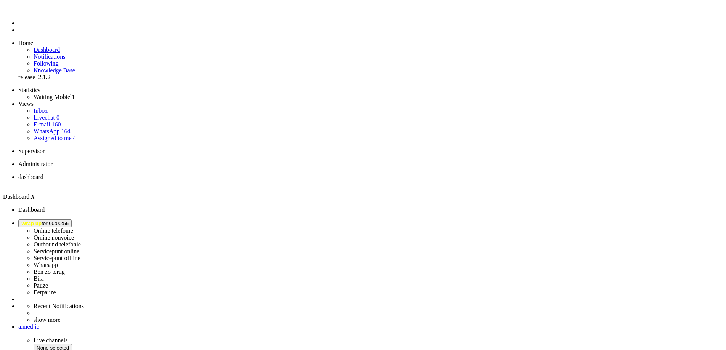
click at [69, 221] on span "Wrap up for 00:01:29" at bounding box center [44, 224] width 47 height 6
click at [73, 228] on label "Online telefonie" at bounding box center [54, 231] width 40 height 6
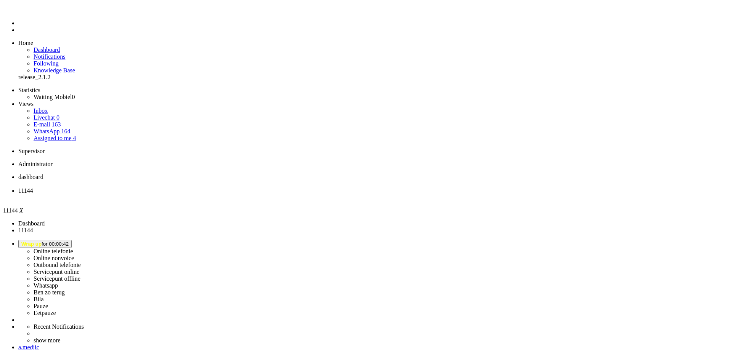
click at [69, 241] on span "Wrap up for 00:00:46" at bounding box center [44, 244] width 47 height 6
click at [221, 194] on div "Close tab" at bounding box center [373, 197] width 711 height 7
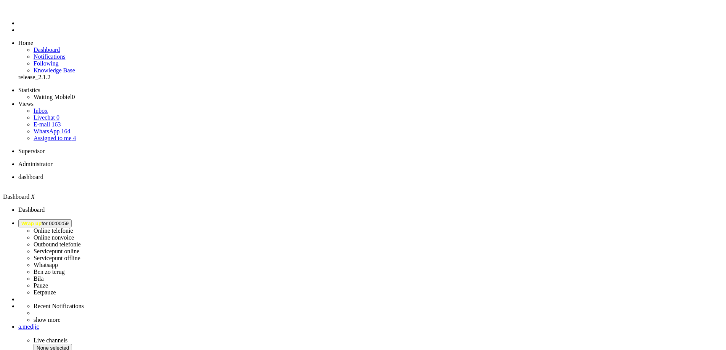
click at [69, 221] on span "Wrap up for 00:00:59" at bounding box center [44, 224] width 47 height 6
click at [48, 283] on label "Pauze" at bounding box center [41, 286] width 14 height 6
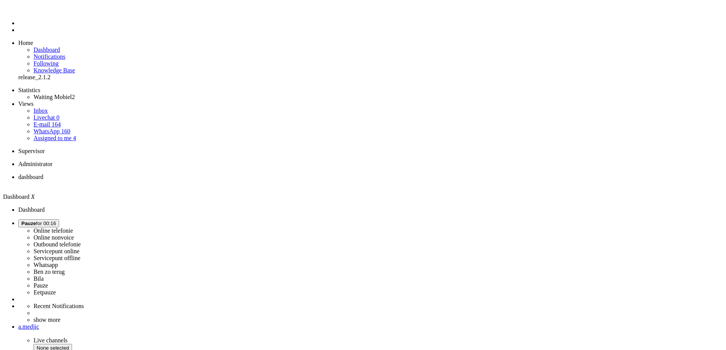
click at [631, 220] on li "Online telefonie Online nonvoice Outbound telefonie Servicepunt online Servicep…" at bounding box center [370, 258] width 705 height 77
click at [56, 221] on span "Pauze for 00:16" at bounding box center [38, 224] width 35 height 6
click at [73, 228] on label "Online telefonie" at bounding box center [54, 231] width 40 height 6
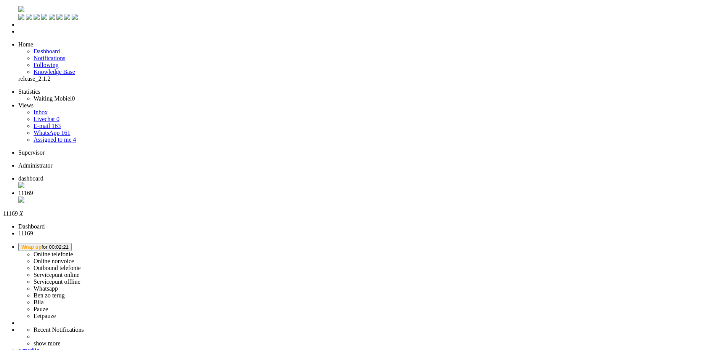
click at [69, 244] on span "Wrap up for 00:02:21" at bounding box center [44, 247] width 47 height 6
click at [73, 251] on label "Online telefonie" at bounding box center [54, 254] width 40 height 6
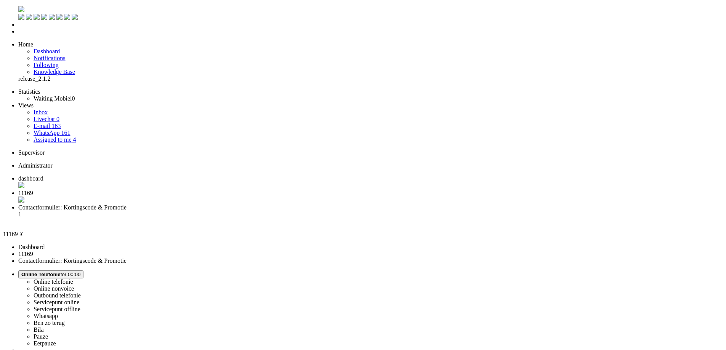
scroll to position [0, 0]
click at [221, 197] on div "Close tab" at bounding box center [370, 201] width 705 height 8
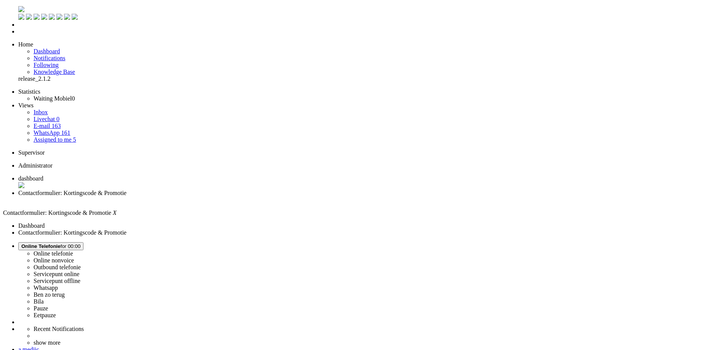
click at [43, 175] on span "dashboard" at bounding box center [30, 178] width 25 height 6
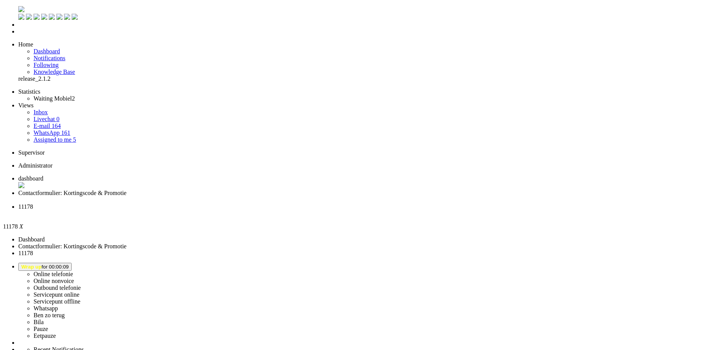
click at [285, 204] on li "11178" at bounding box center [370, 211] width 705 height 14
click at [288, 204] on li "11178" at bounding box center [370, 211] width 705 height 14
click at [283, 210] on div "Close tab" at bounding box center [370, 213] width 705 height 7
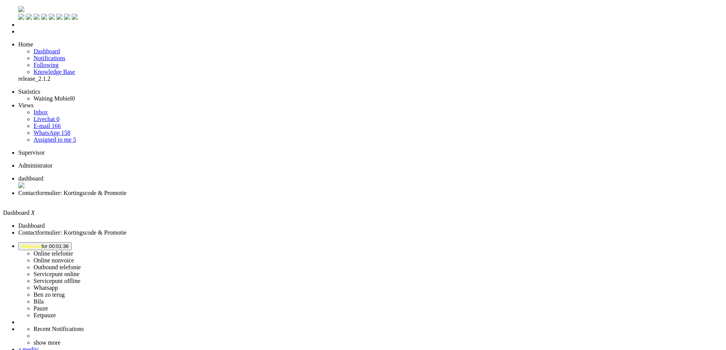
click at [69, 244] on span "Wrap up for 00:01:36" at bounding box center [44, 247] width 47 height 6
click at [73, 251] on label "Online telefonie" at bounding box center [54, 254] width 40 height 6
drag, startPoint x: 533, startPoint y: 245, endPoint x: 517, endPoint y: 251, distance: 17.7
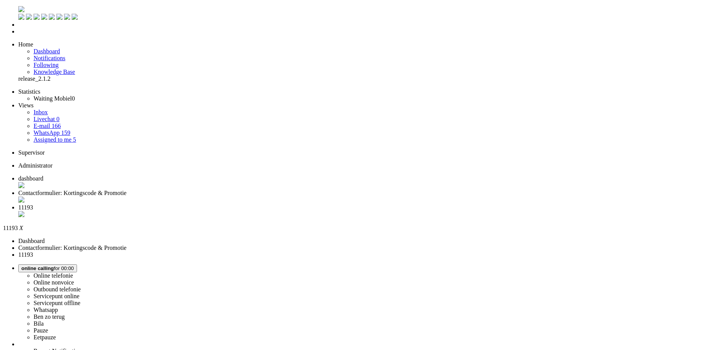
click at [284, 211] on div "Close tab" at bounding box center [370, 215] width 705 height 8
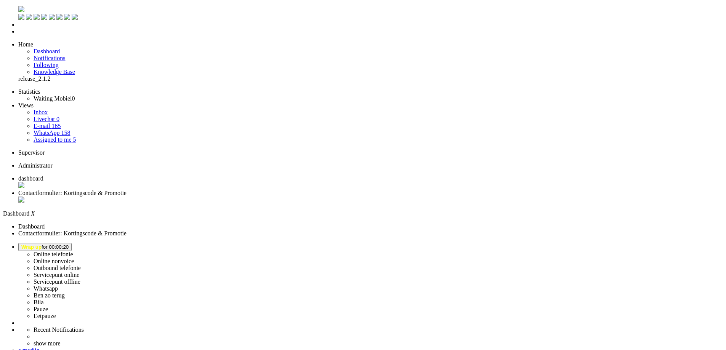
click at [69, 244] on span "Wrap up for 00:00:20" at bounding box center [44, 247] width 47 height 6
click at [73, 251] on label "Online telefonie" at bounding box center [54, 254] width 40 height 6
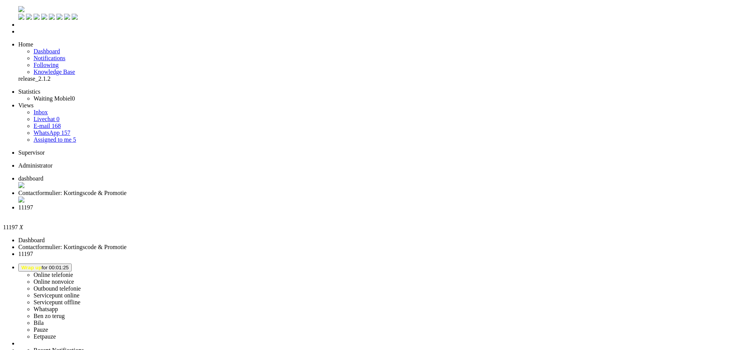
click at [207, 190] on li "Contactformulier: Kortingscode & Promotie" at bounding box center [373, 197] width 711 height 14
click at [33, 204] on span "11197" at bounding box center [25, 207] width 15 height 6
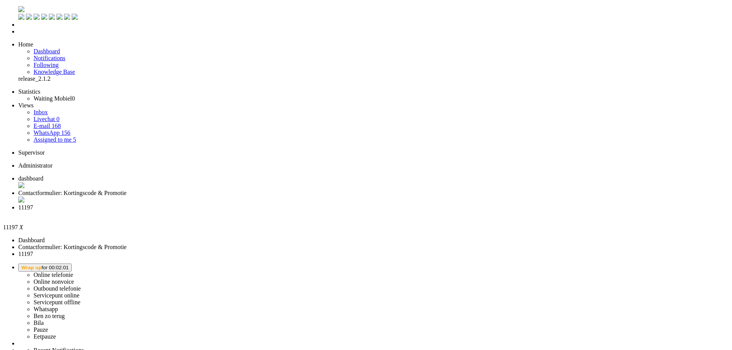
click at [283, 211] on div "Close tab" at bounding box center [373, 214] width 711 height 7
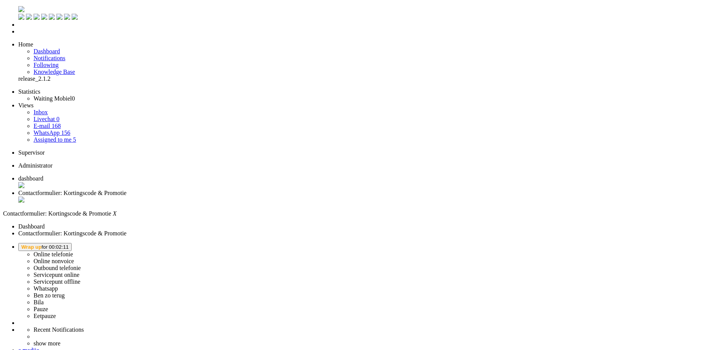
click at [69, 244] on span "Wrap up for 00:02:11" at bounding box center [44, 247] width 47 height 6
drag, startPoint x: 624, startPoint y: 30, endPoint x: 624, endPoint y: 24, distance: 6.1
click at [624, 251] on ul "Online telefonie Online nonvoice Outbound telefonie Servicepunt online Servicep…" at bounding box center [370, 285] width 705 height 69
click at [69, 244] on span "Wrap up for 00:02:15" at bounding box center [44, 247] width 47 height 6
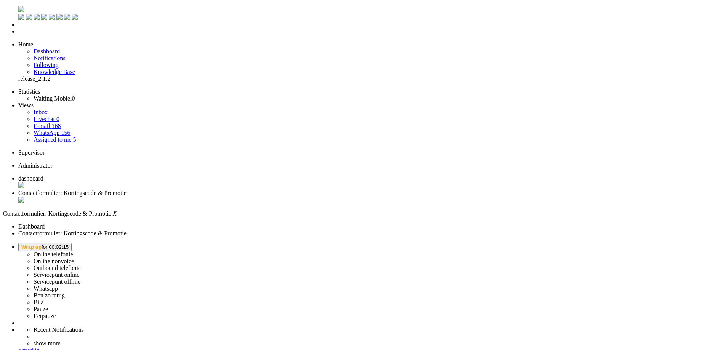
click at [73, 251] on label "Online telefonie" at bounding box center [54, 254] width 40 height 6
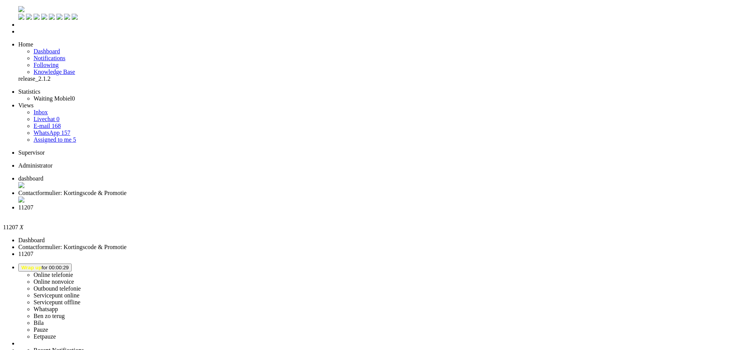
drag, startPoint x: 150, startPoint y: 112, endPoint x: 8, endPoint y: 11, distance: 174.7
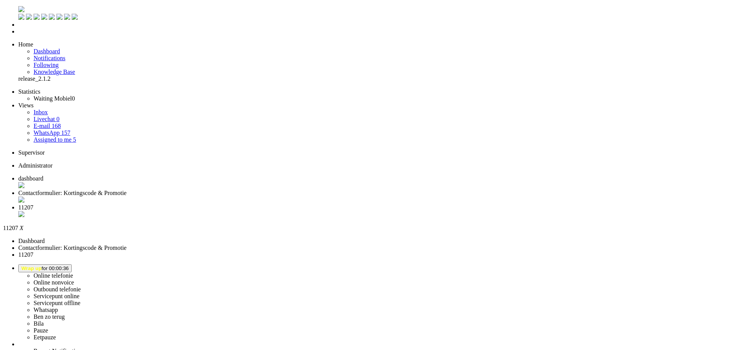
click at [286, 211] on div "Close tab" at bounding box center [373, 215] width 711 height 8
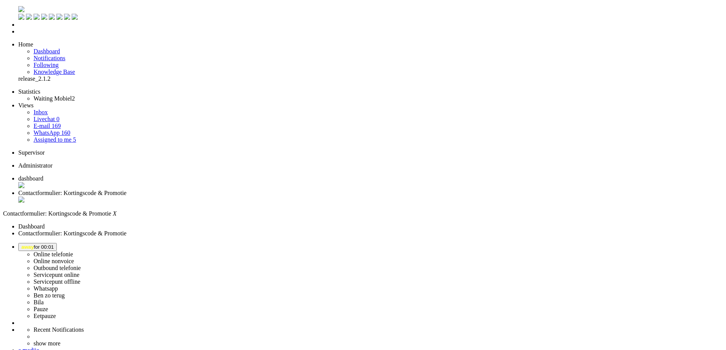
click at [57, 243] on button "away for 00:01" at bounding box center [37, 247] width 39 height 8
click at [73, 251] on label "Online telefonie" at bounding box center [54, 254] width 40 height 6
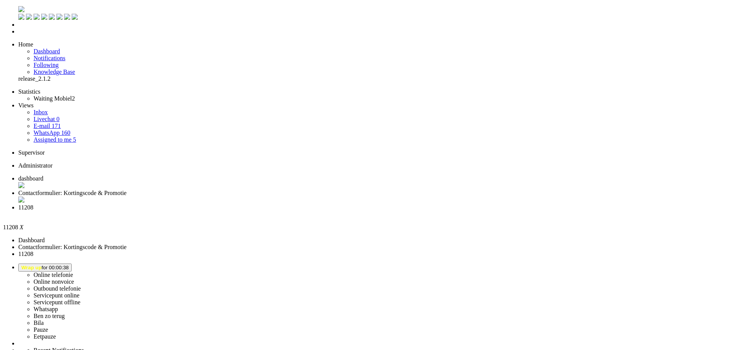
click at [42, 265] on span "Wrap up" at bounding box center [31, 268] width 20 height 6
click at [65, 313] on label "Ben zo terug" at bounding box center [49, 316] width 31 height 6
click at [286, 211] on div "Close tab" at bounding box center [373, 214] width 711 height 7
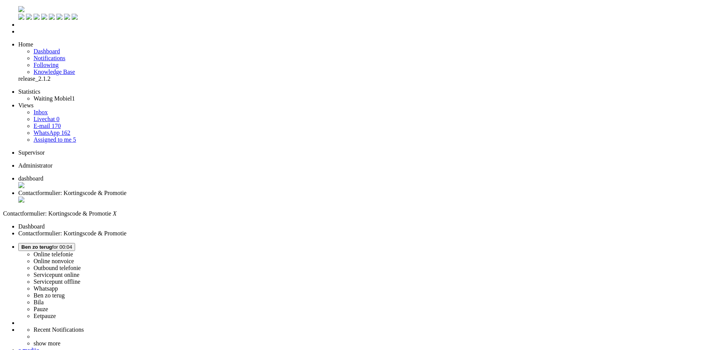
click at [134, 175] on li "dashboard" at bounding box center [370, 182] width 705 height 14
click at [75, 243] on button "[PERSON_NAME] zo terug for 00:05" at bounding box center [46, 247] width 57 height 8
click at [73, 251] on label "Online telefonie" at bounding box center [54, 254] width 40 height 6
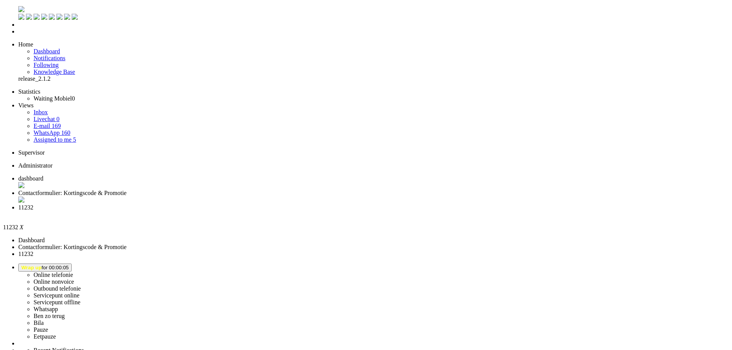
click at [284, 211] on div "Close tab" at bounding box center [373, 214] width 711 height 7
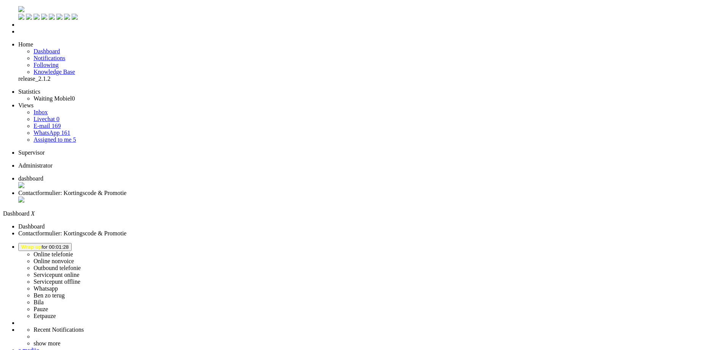
click at [69, 244] on span "Wrap up for 00:01:28" at bounding box center [44, 247] width 47 height 6
click at [73, 251] on label "Online telefonie" at bounding box center [54, 254] width 40 height 6
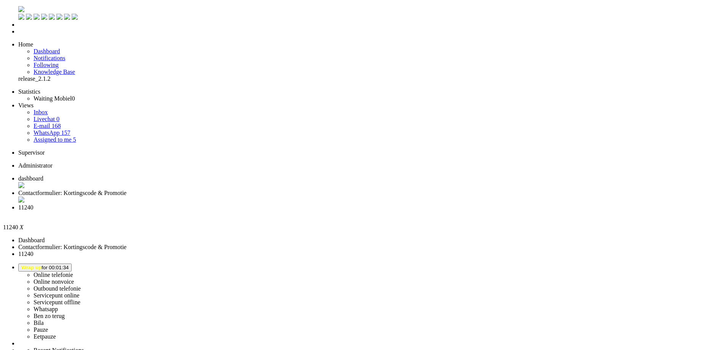
click at [288, 204] on li "11240" at bounding box center [370, 211] width 705 height 14
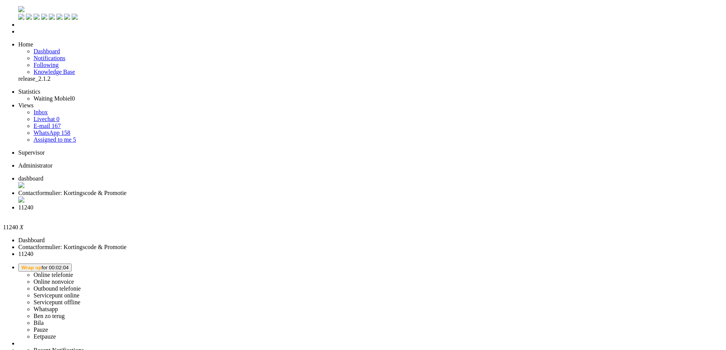
click at [285, 211] on div "Close tab" at bounding box center [370, 214] width 705 height 7
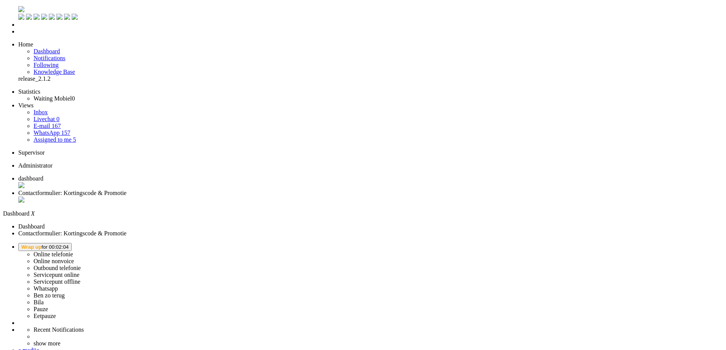
click at [69, 244] on span "Wrap up for 00:02:04" at bounding box center [44, 247] width 47 height 6
click at [73, 251] on label "Online telefonie" at bounding box center [54, 254] width 40 height 6
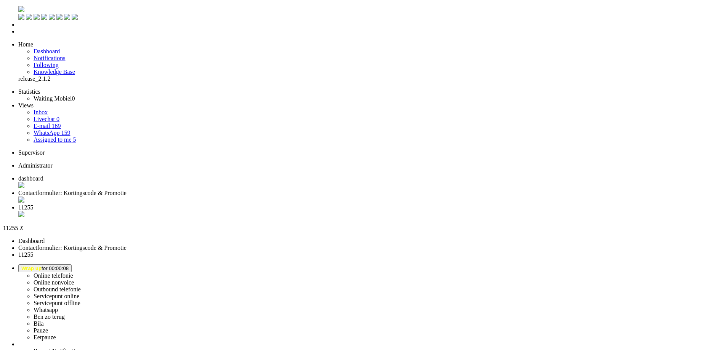
click at [286, 211] on div "Close tab" at bounding box center [370, 215] width 705 height 8
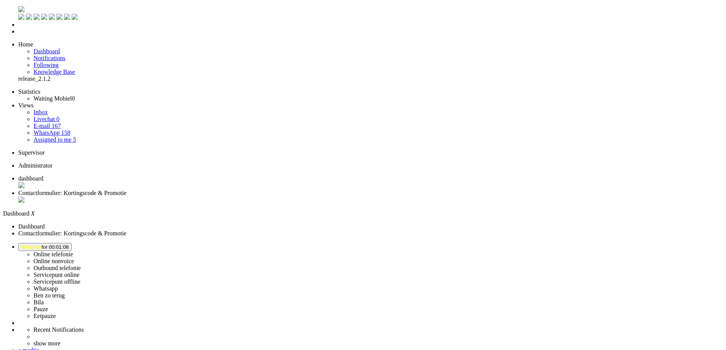
click at [127, 190] on span "Contactformulier: Kortingscode & Promotie" at bounding box center [72, 193] width 108 height 6
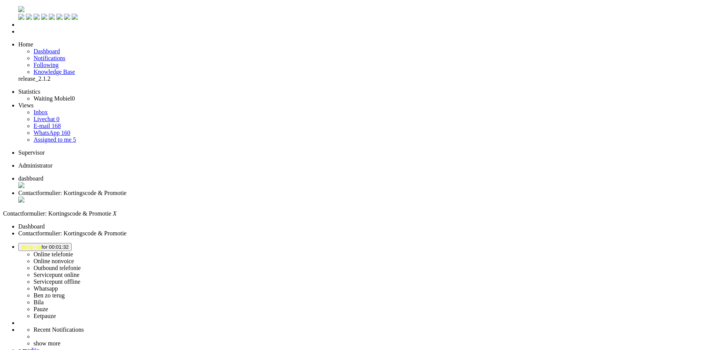
click at [43, 175] on span "dashboard" at bounding box center [30, 178] width 25 height 6
click at [638, 243] on li "Online telefonie Online nonvoice Outbound telefonie Servicepunt online Servicep…" at bounding box center [370, 281] width 705 height 77
click at [72, 243] on button "Wrap up for 00:01:32" at bounding box center [44, 247] width 53 height 8
click at [73, 251] on label "Online telefonie" at bounding box center [54, 254] width 40 height 6
click at [127, 190] on span "Contactformulier: Kortingscode & Promotie" at bounding box center [72, 193] width 108 height 6
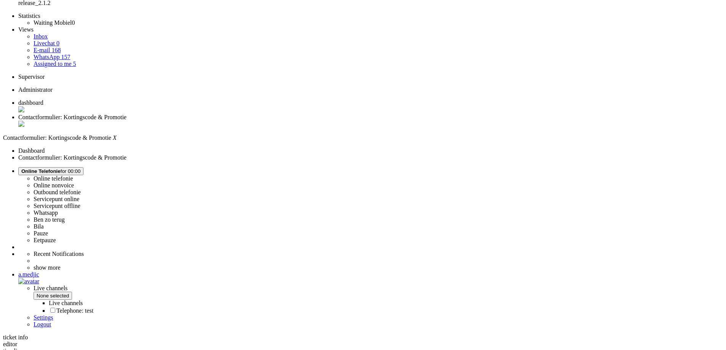
scroll to position [76, 0]
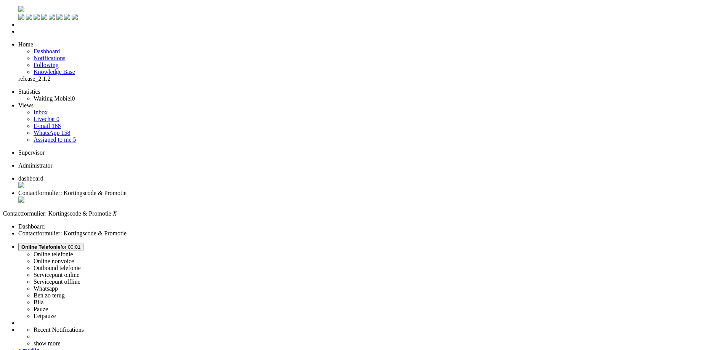
click at [221, 197] on div "Close tab" at bounding box center [370, 201] width 705 height 8
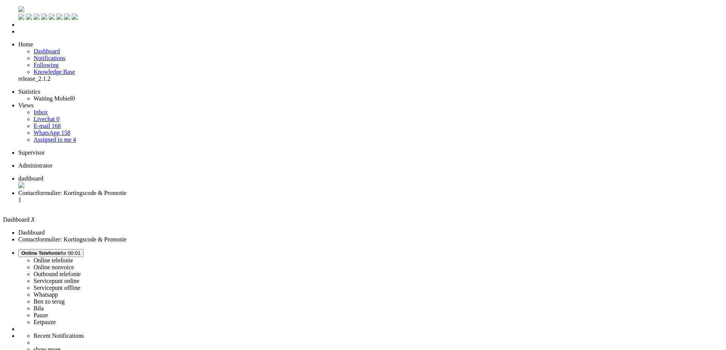
click at [127, 190] on span "Contactformulier: Kortingscode & Promotie" at bounding box center [72, 193] width 108 height 6
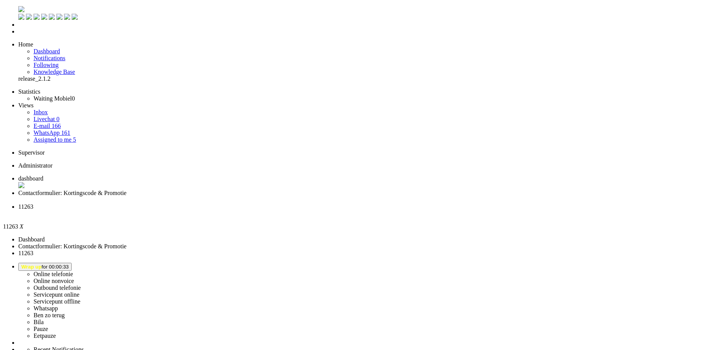
click at [284, 210] on div "Close tab" at bounding box center [370, 213] width 705 height 7
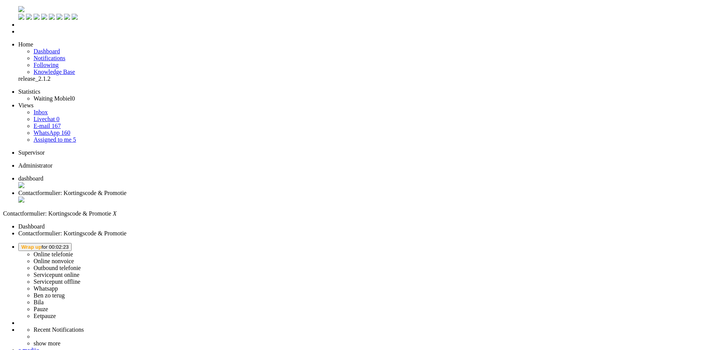
click at [72, 243] on button "Wrap up for 00:02:23" at bounding box center [44, 247] width 53 height 8
click at [73, 251] on label "Online telefonie" at bounding box center [54, 254] width 40 height 6
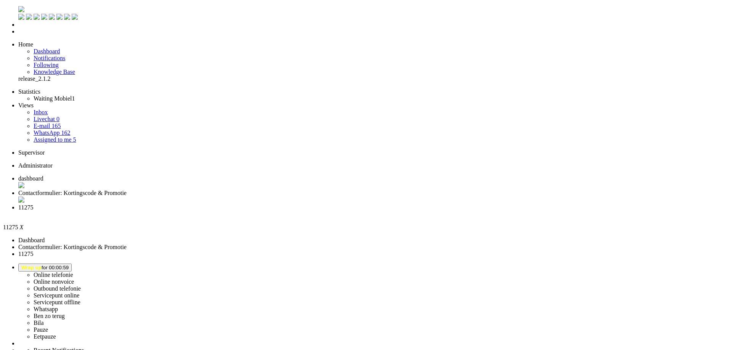
click at [283, 211] on div "Close tab" at bounding box center [373, 214] width 711 height 7
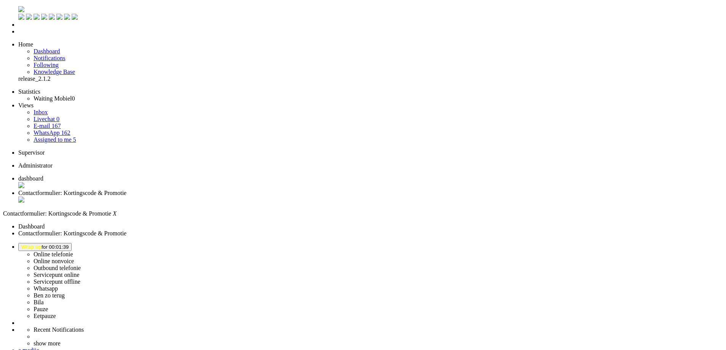
click at [69, 244] on span "Wrap up for 00:01:39" at bounding box center [44, 247] width 47 height 6
click at [73, 251] on label "Online telefonie" at bounding box center [54, 254] width 40 height 6
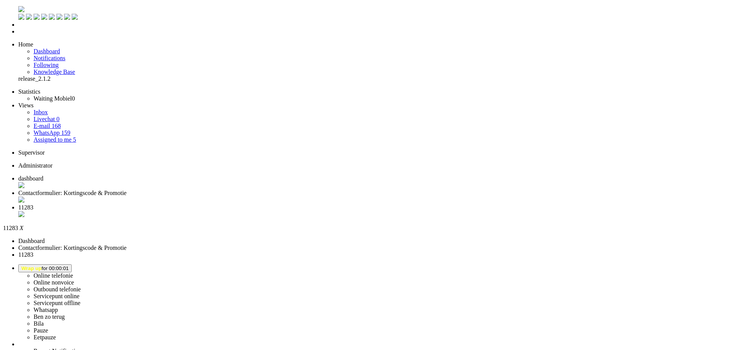
click at [288, 204] on li "11283" at bounding box center [373, 211] width 711 height 14
click at [287, 211] on div "Close tab" at bounding box center [373, 215] width 711 height 8
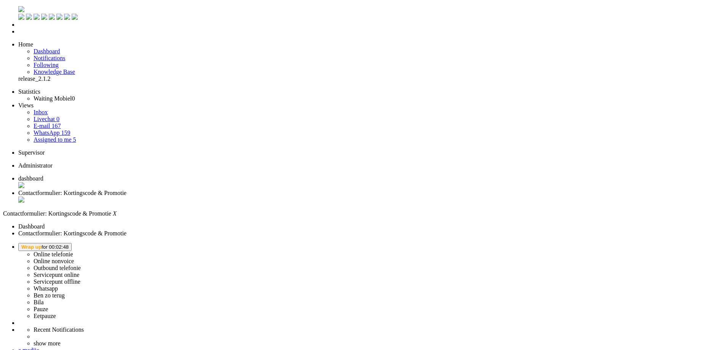
click at [69, 244] on span "Wrap up for 00:02:48" at bounding box center [44, 247] width 47 height 6
click at [73, 251] on link "Online telefonie" at bounding box center [54, 254] width 40 height 6
click at [73, 251] on label "Online telefonie" at bounding box center [54, 254] width 40 height 6
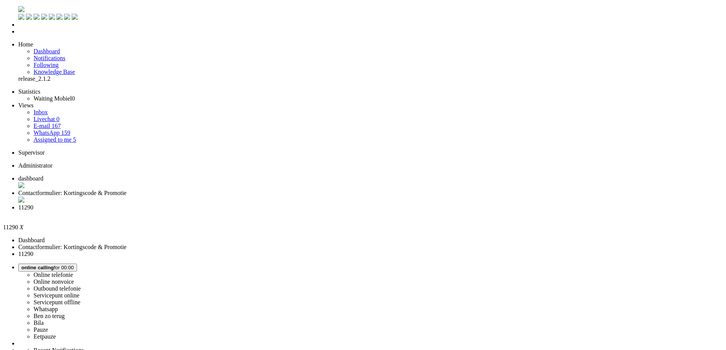
type input "[PHONE_NUMBER]"
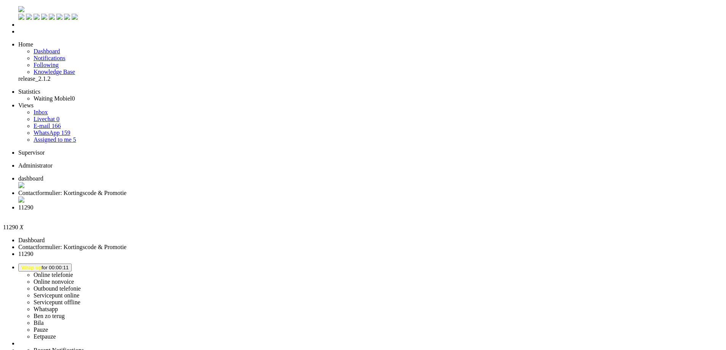
click at [287, 211] on div "Close tab" at bounding box center [370, 215] width 705 height 8
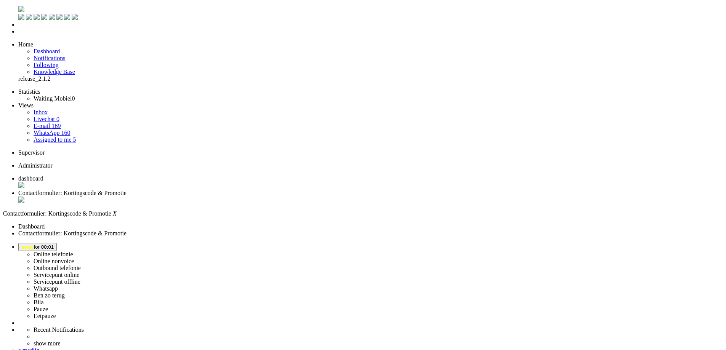
click at [54, 244] on span "away for 00:01" at bounding box center [37, 247] width 32 height 6
click at [73, 251] on label "Online telefonie" at bounding box center [54, 254] width 40 height 6
click at [80, 244] on span "Online Telefonie for 00:00" at bounding box center [50, 247] width 59 height 6
click at [65, 292] on label "Ben zo terug" at bounding box center [49, 295] width 31 height 6
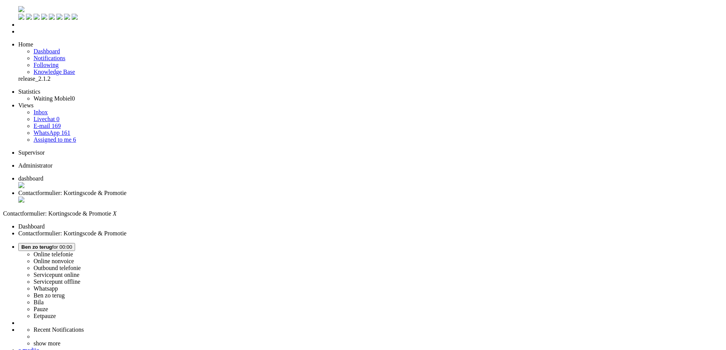
click at [43, 175] on span "dashboard" at bounding box center [30, 178] width 25 height 6
click at [72, 244] on span "[PERSON_NAME] zo terug for 00:00" at bounding box center [46, 247] width 51 height 6
click at [56, 313] on label "Eetpauze" at bounding box center [45, 316] width 22 height 6
